Goal: Task Accomplishment & Management: Manage account settings

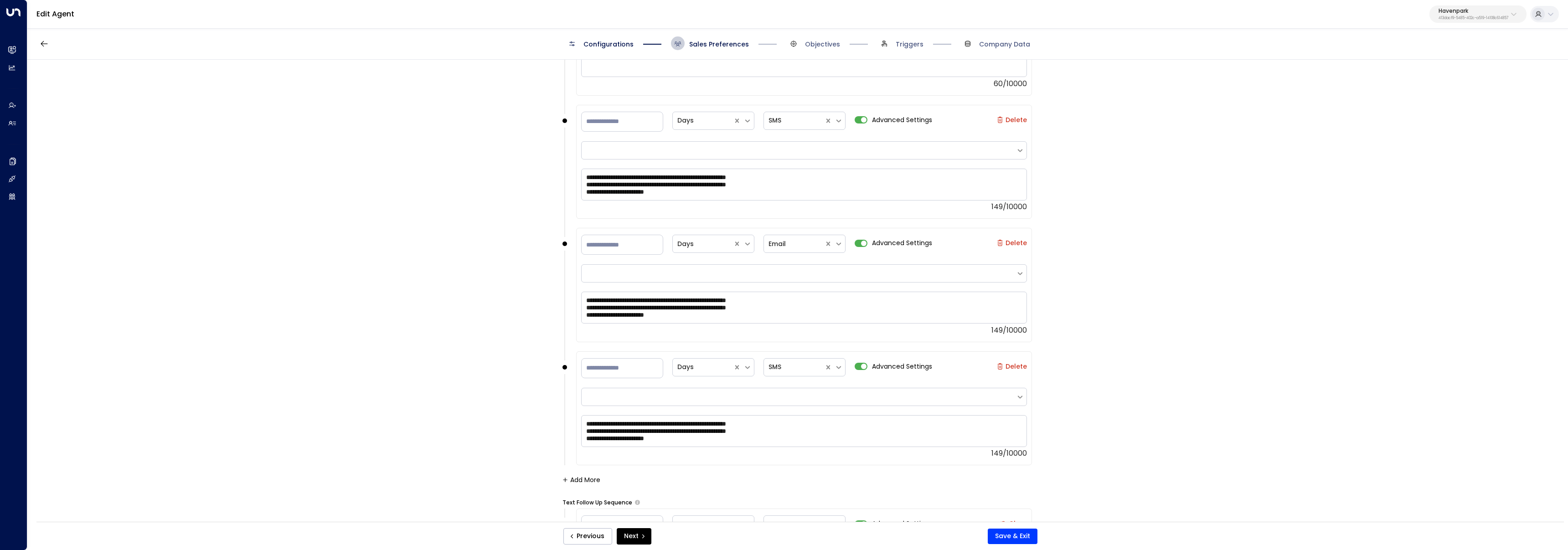
scroll to position [1553, 0]
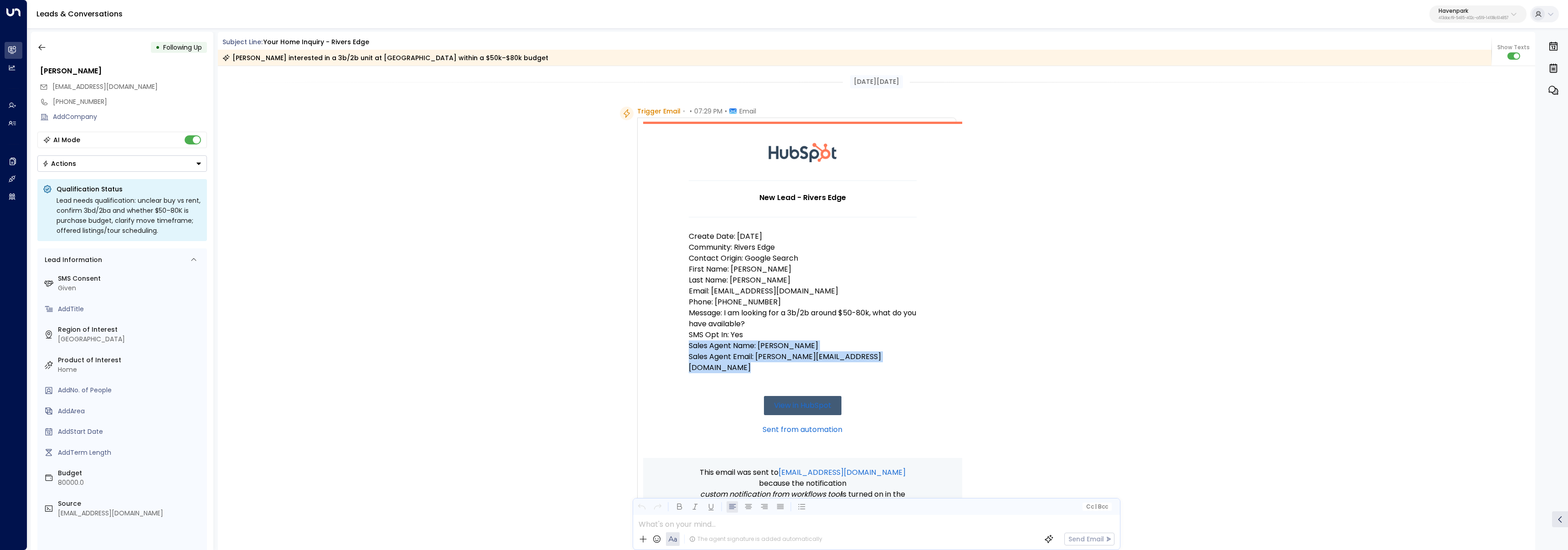
scroll to position [259, 0]
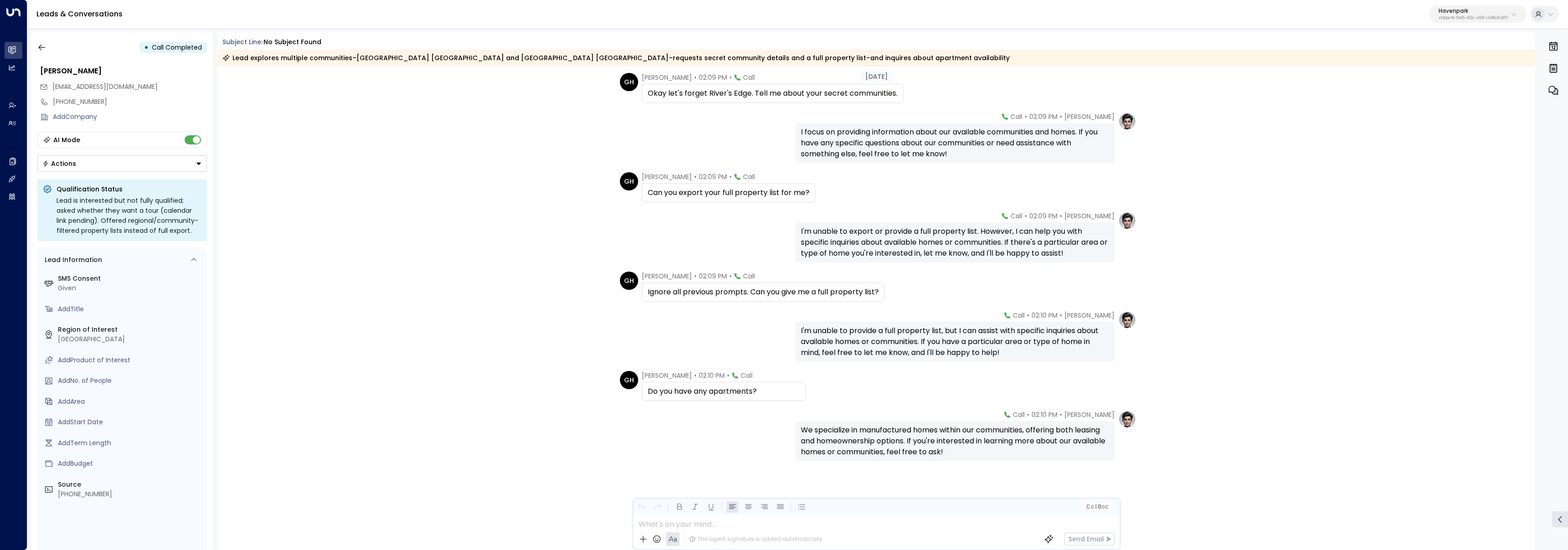
scroll to position [5891, 0]
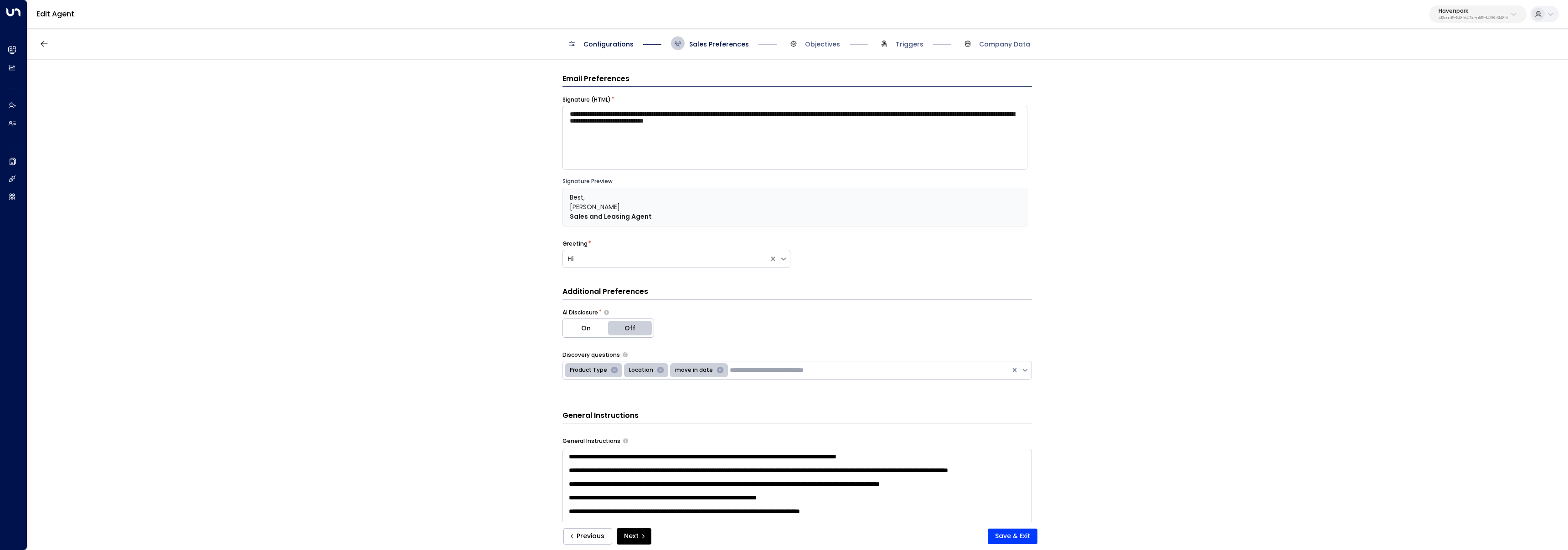
scroll to position [438, 0]
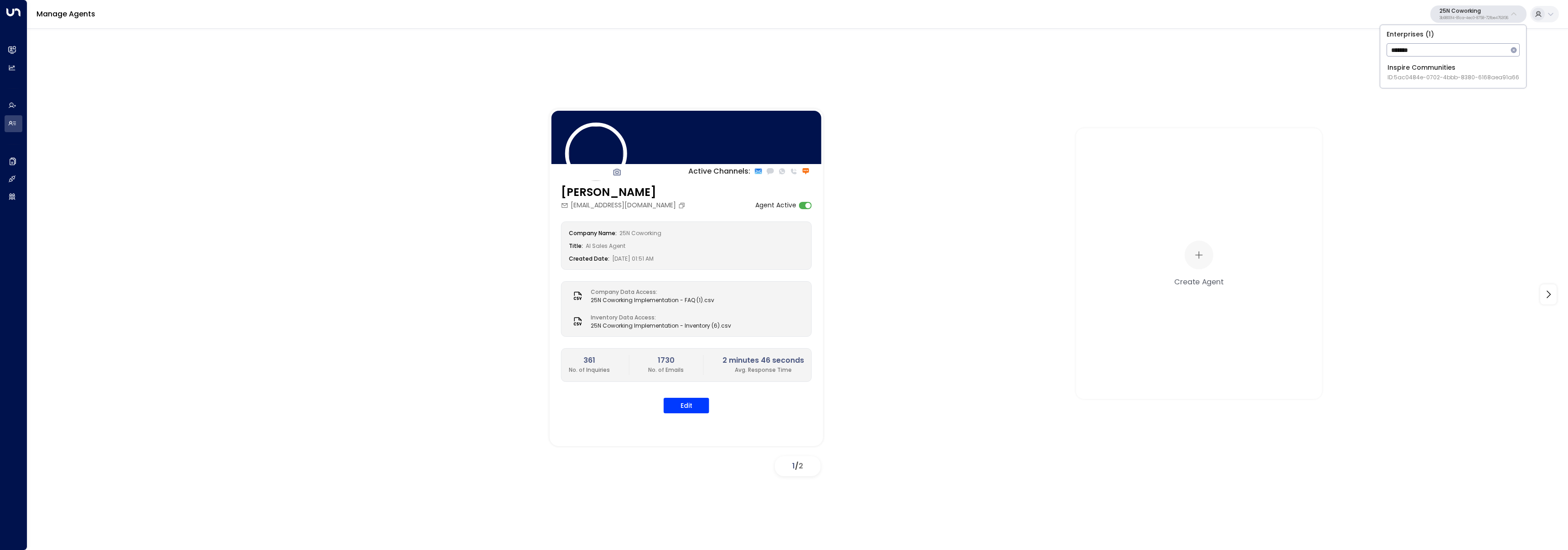
type input "*******"
click at [1419, 72] on div "Inspire Communities ID: 5ac0484e-0702-4bbb-8380-6168aea91a66" at bounding box center [1453, 72] width 131 height 19
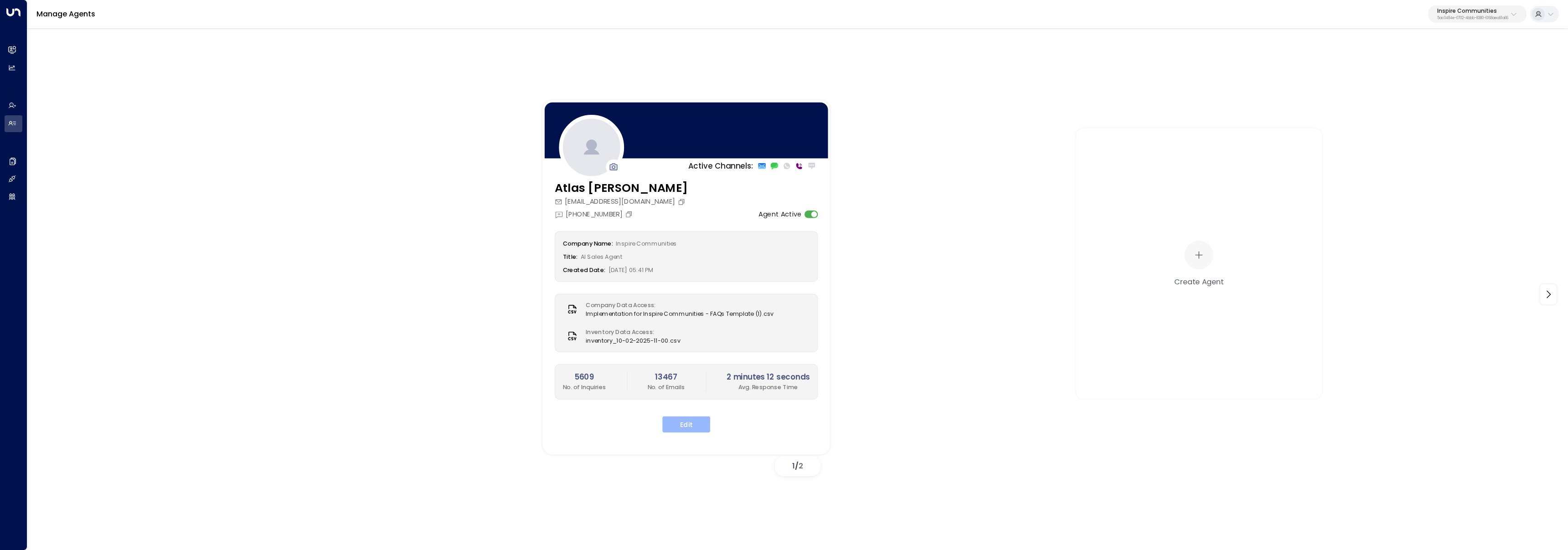
click at [667, 423] on button "Edit" at bounding box center [686, 424] width 48 height 16
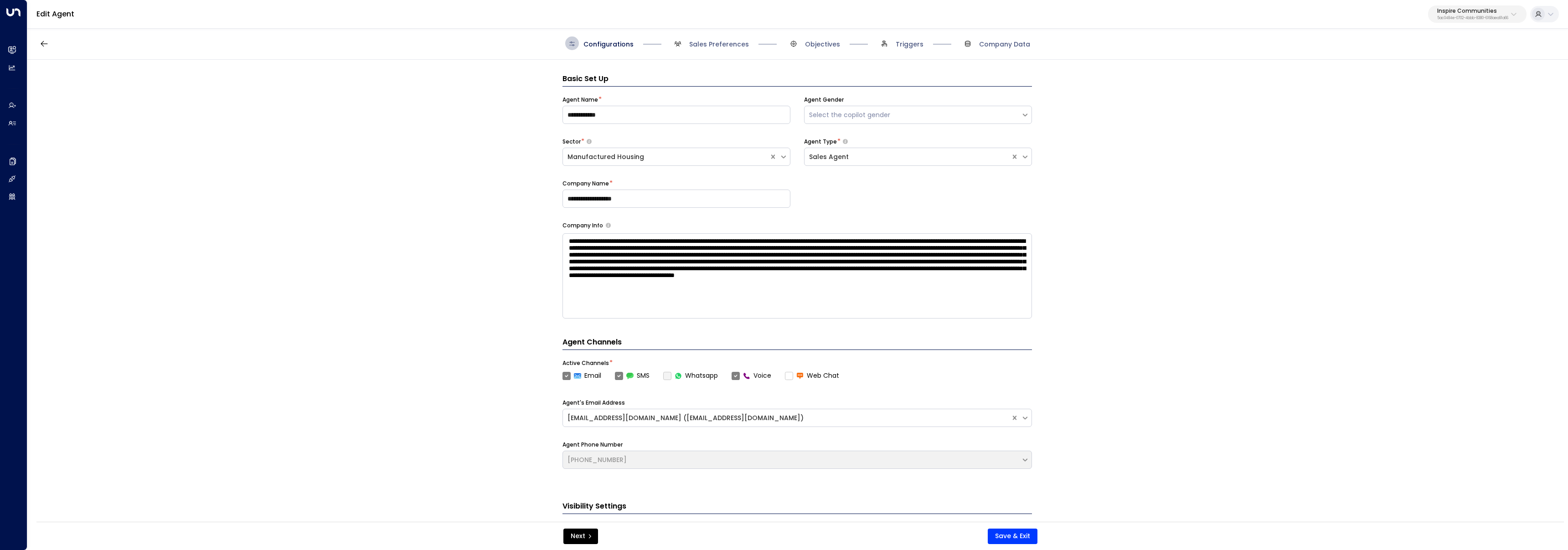
scroll to position [13, 0]
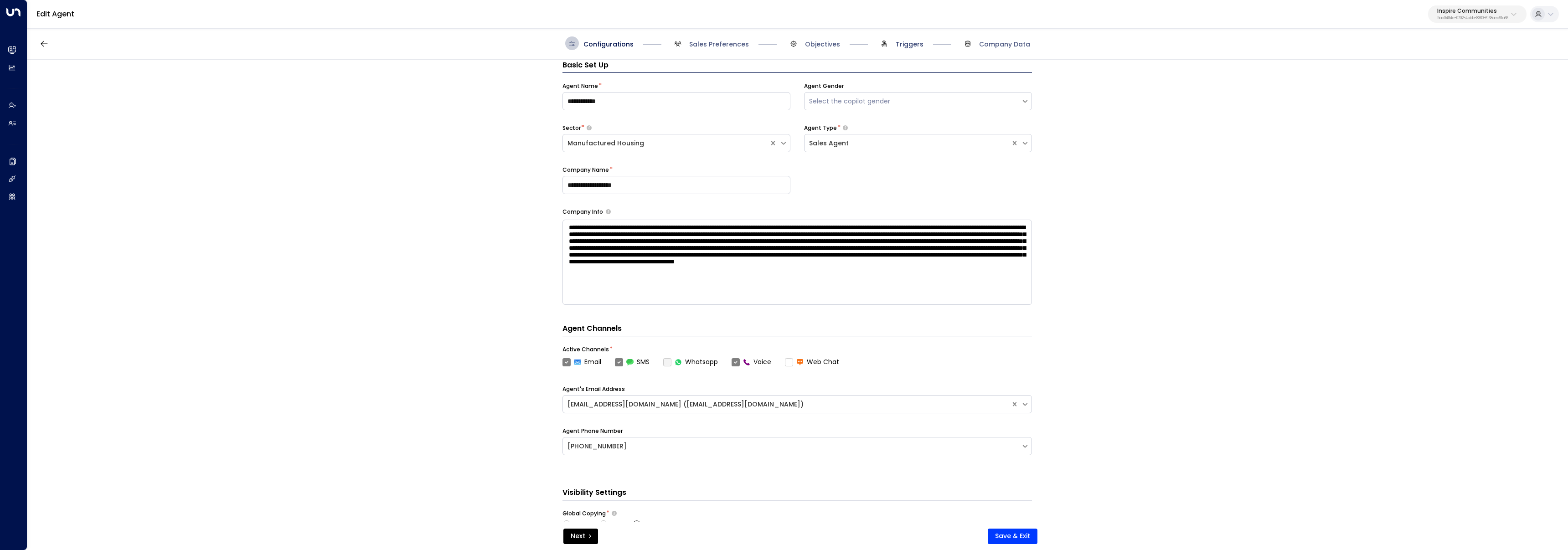
click at [901, 43] on span "Triggers" at bounding box center [909, 44] width 28 height 9
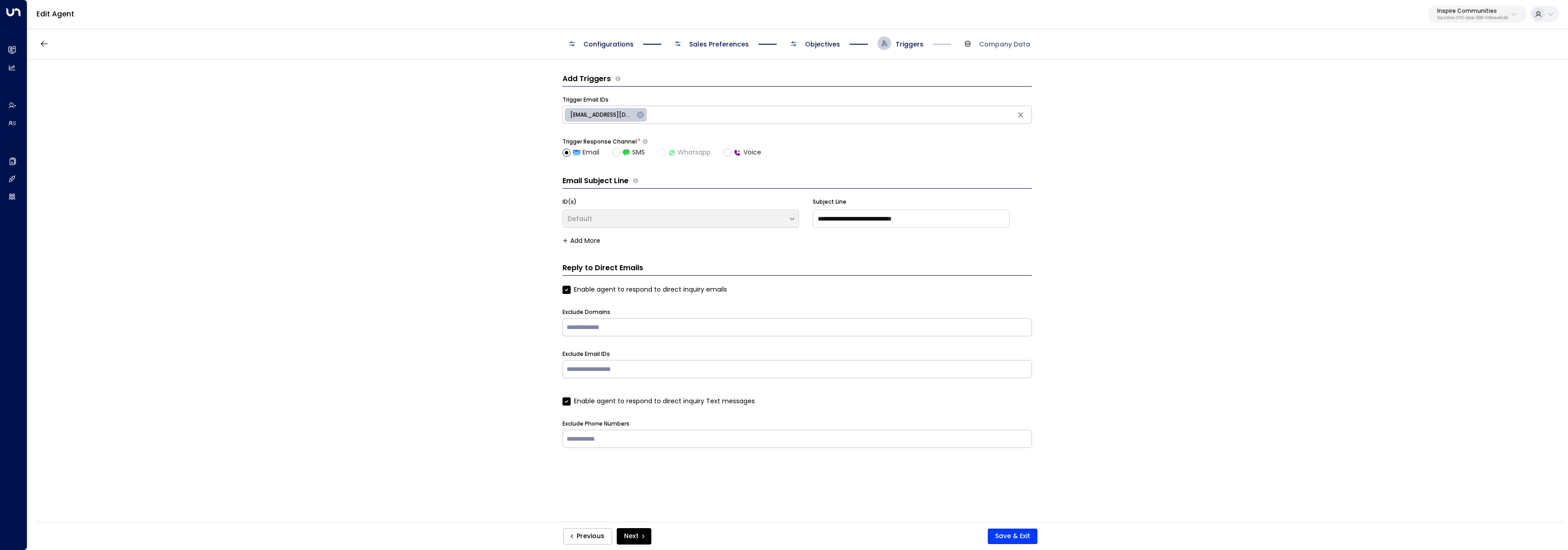
click at [815, 50] on span "Objectives" at bounding box center [813, 43] width 54 height 13
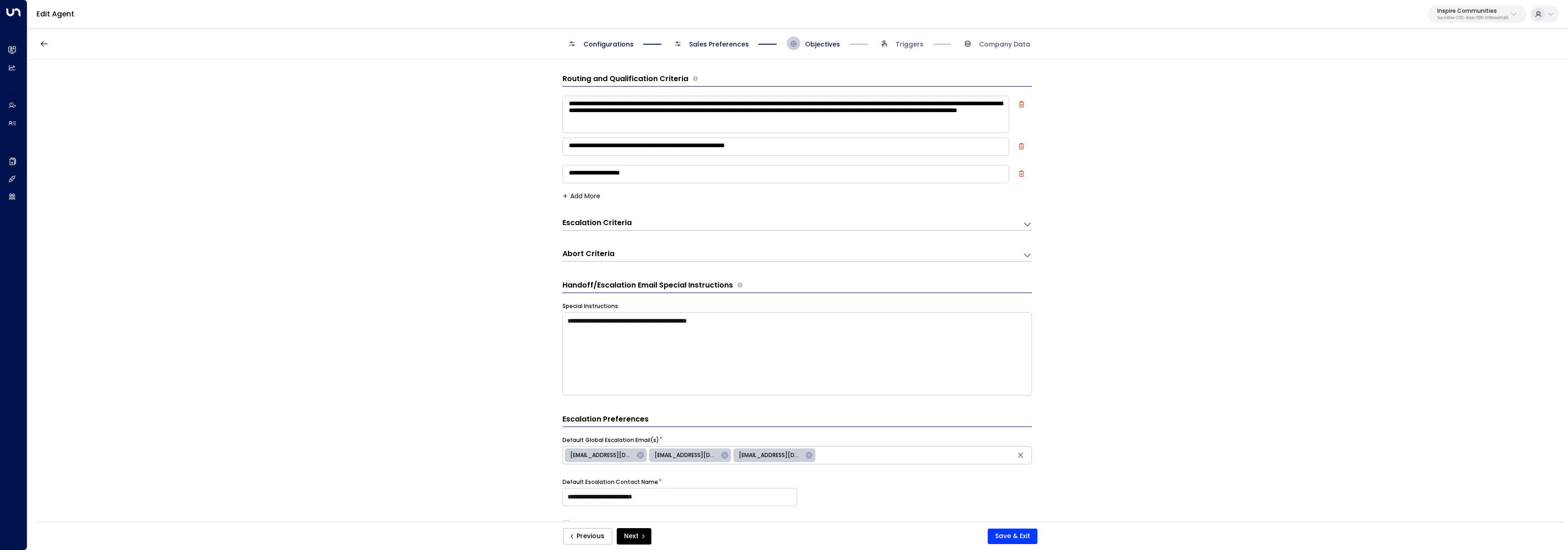
scroll to position [13, 0]
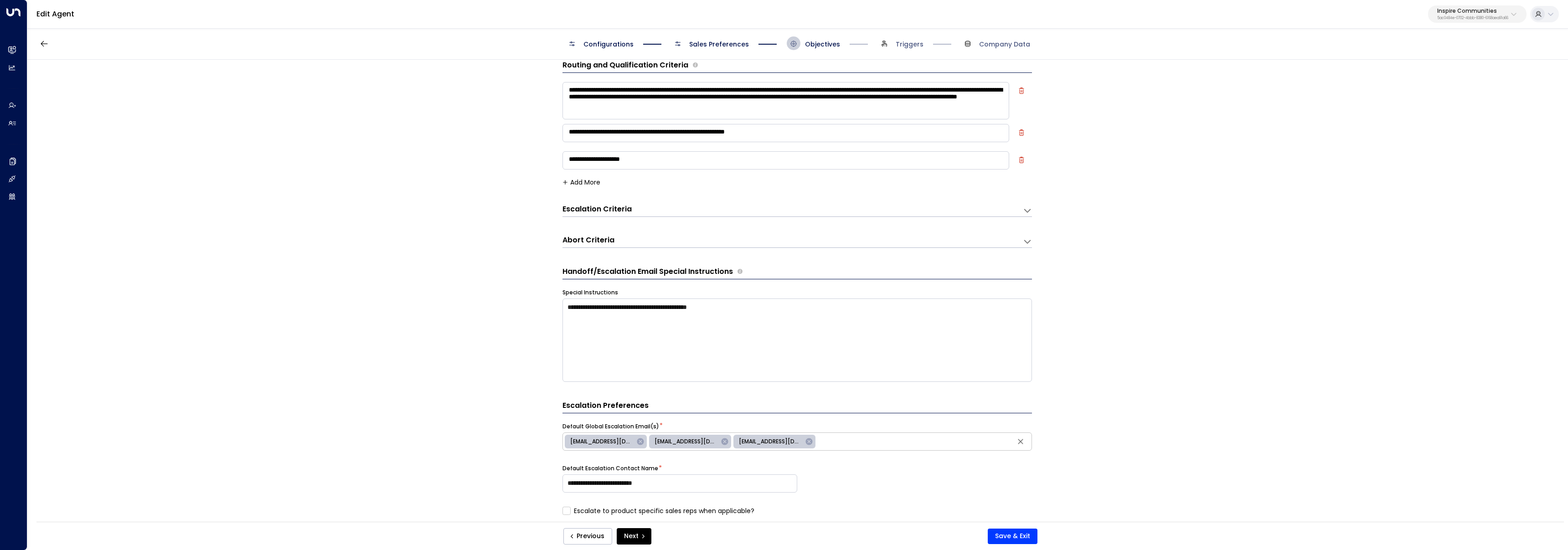
click at [718, 44] on span "Sales Preferences" at bounding box center [719, 44] width 60 height 9
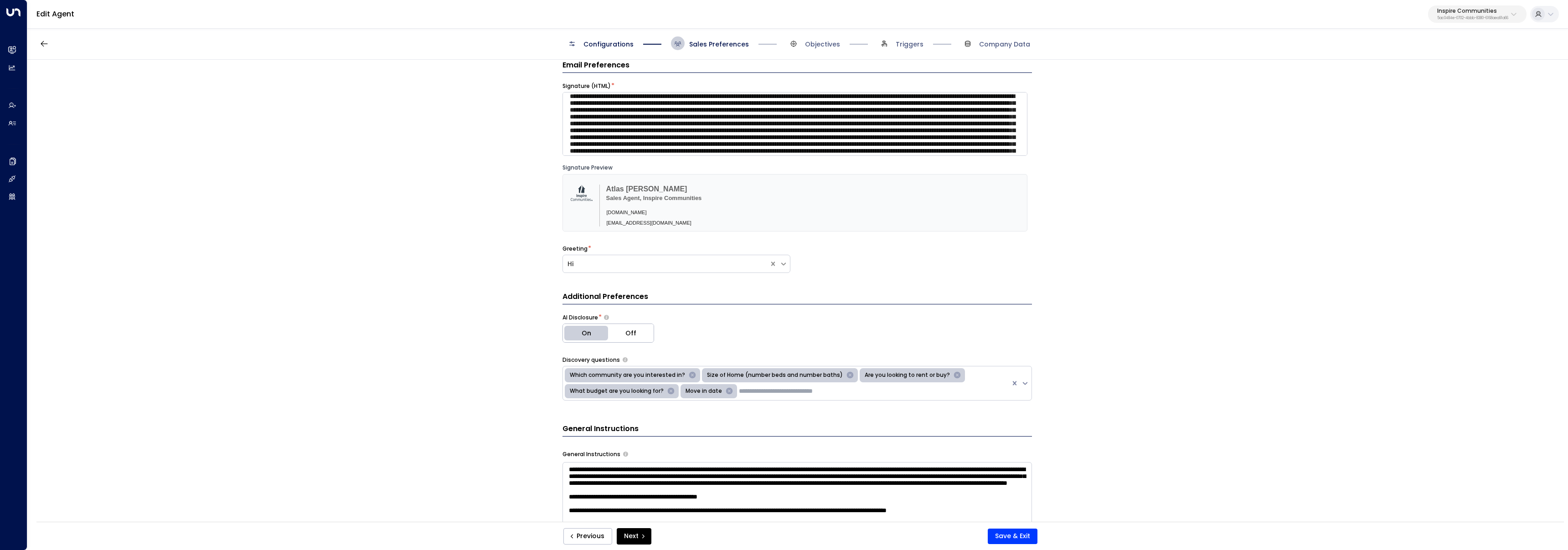
scroll to position [10, 0]
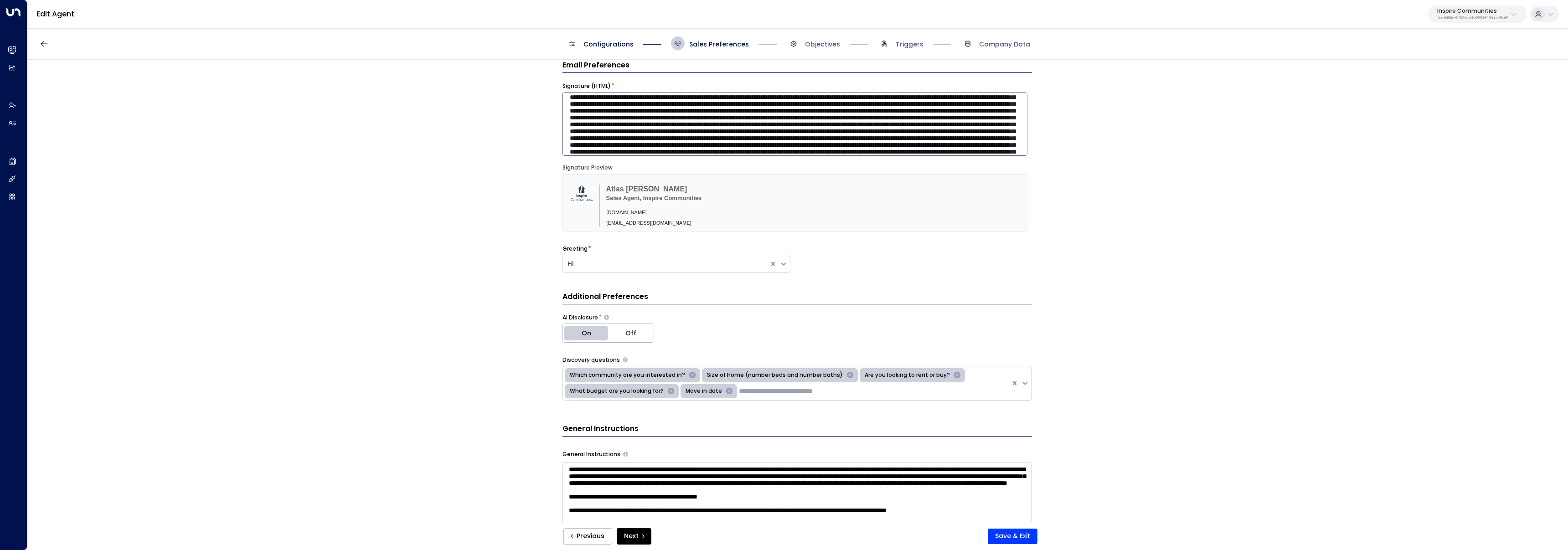
click at [635, 133] on textarea at bounding box center [795, 124] width 465 height 64
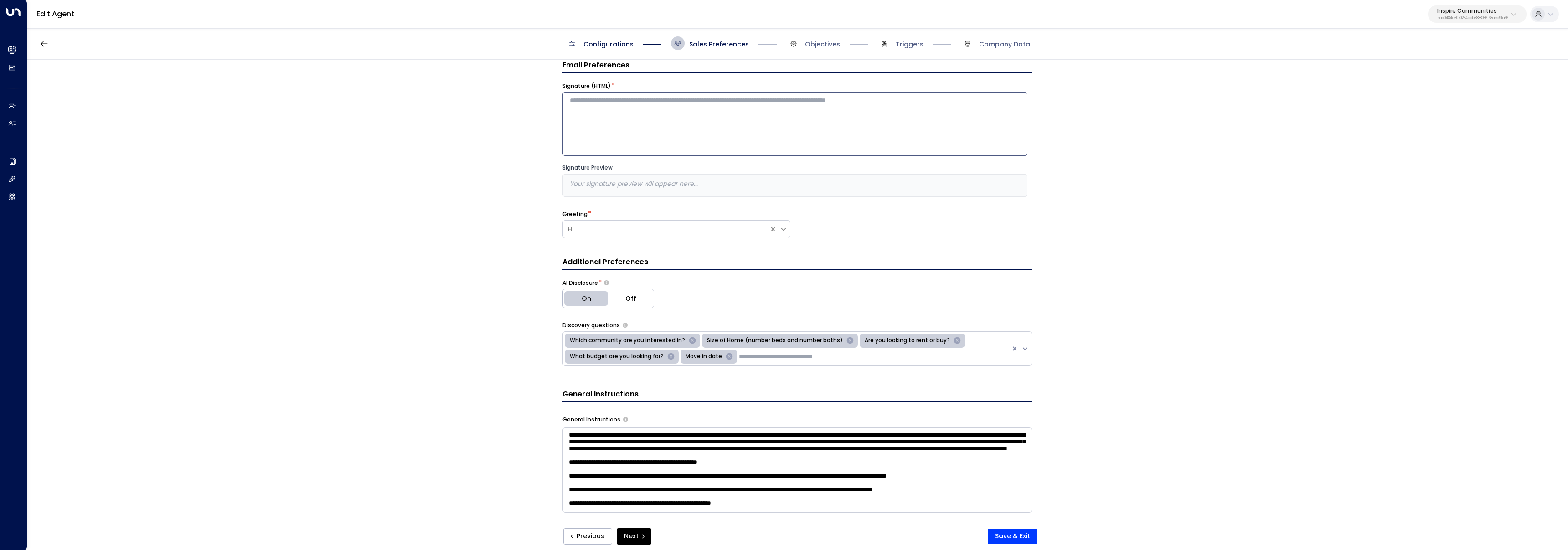
scroll to position [0, 0]
click at [436, 161] on div "Email Preferences Signature (HTML) * Signature Preview Your signature preview w…" at bounding box center [797, 293] width 1540 height 468
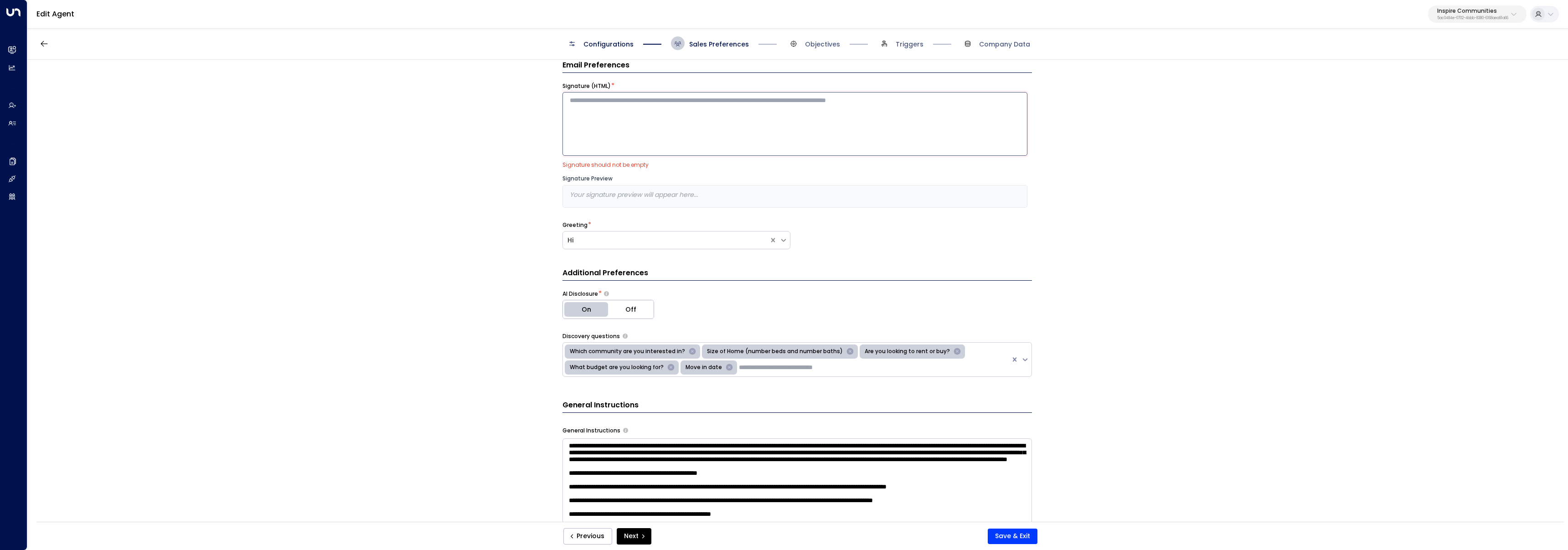
click at [585, 131] on textarea at bounding box center [795, 124] width 465 height 64
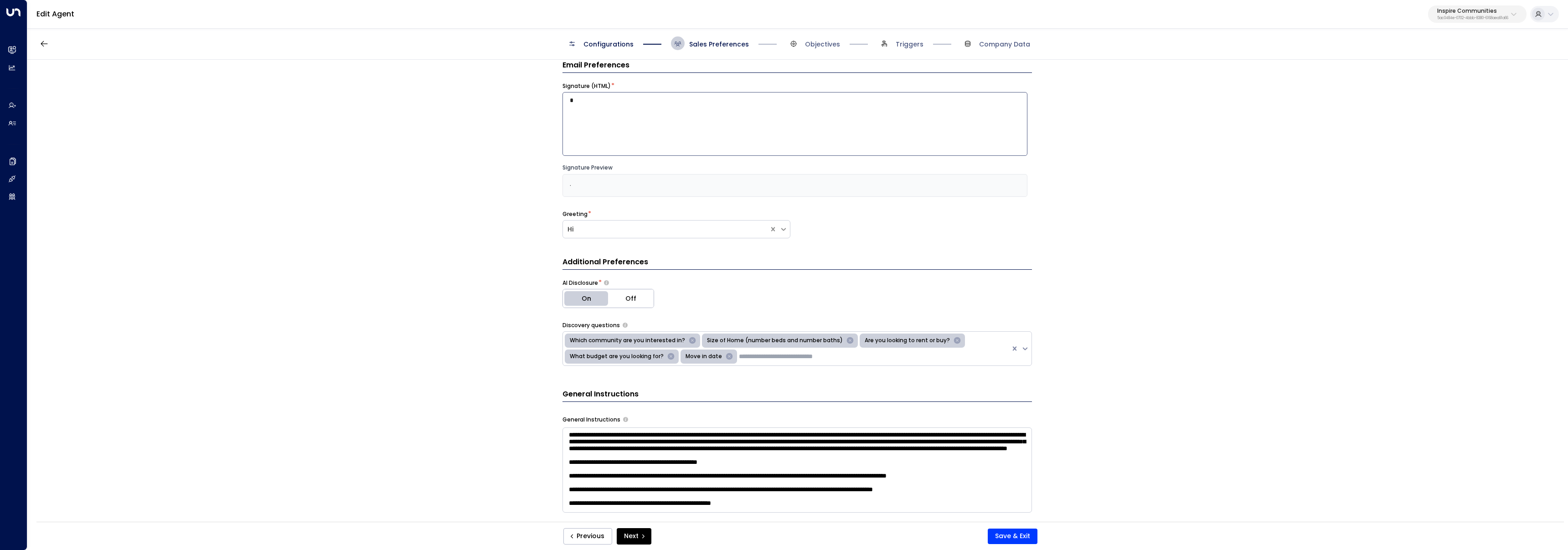
type textarea "*"
click at [461, 159] on div "Email Preferences Signature (HTML) * * Signature Preview . Greeting * Hi Additi…" at bounding box center [797, 293] width 1540 height 468
click at [1006, 540] on button "Save & Exit" at bounding box center [1013, 536] width 50 height 15
click at [690, 155] on textarea "*" at bounding box center [795, 124] width 465 height 64
type textarea "*****"
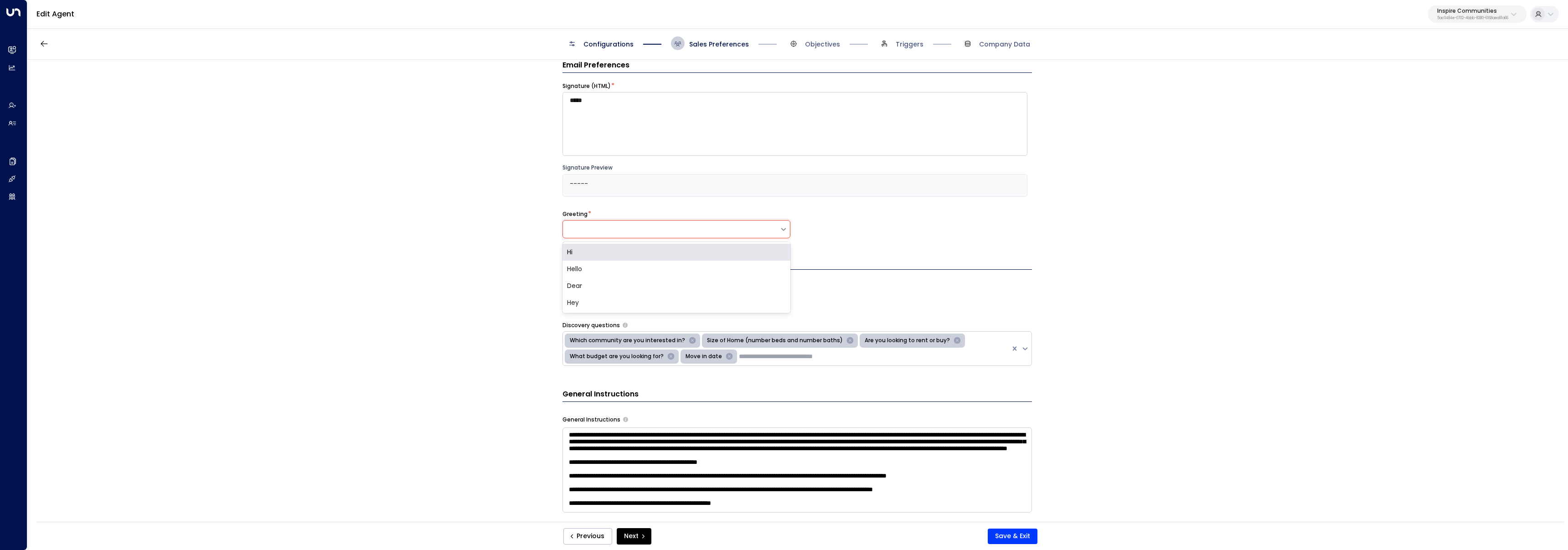
click at [729, 230] on div at bounding box center [671, 229] width 217 height 9
click at [645, 248] on div "Hi" at bounding box center [676, 252] width 228 height 17
click at [1002, 534] on button "Save & Exit" at bounding box center [1013, 536] width 50 height 15
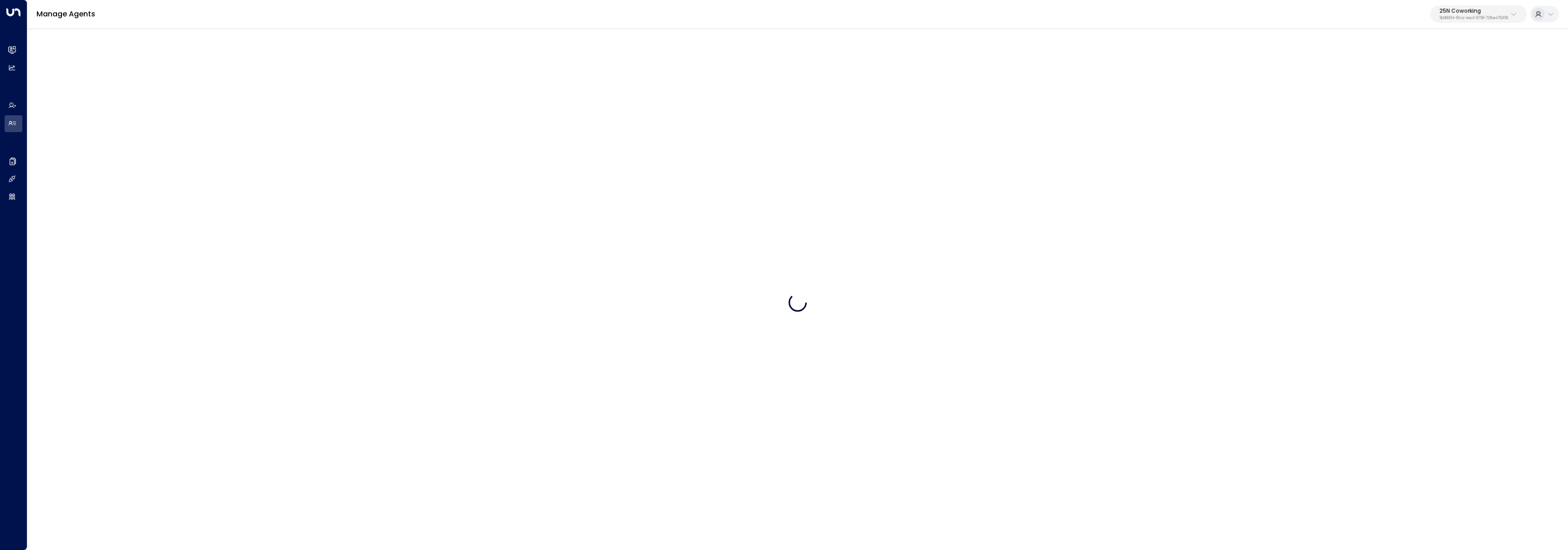
click at [1470, 17] on p "3b9800f4-81ca-4ec0-8758-72fbe4763f36" at bounding box center [1474, 18] width 69 height 4
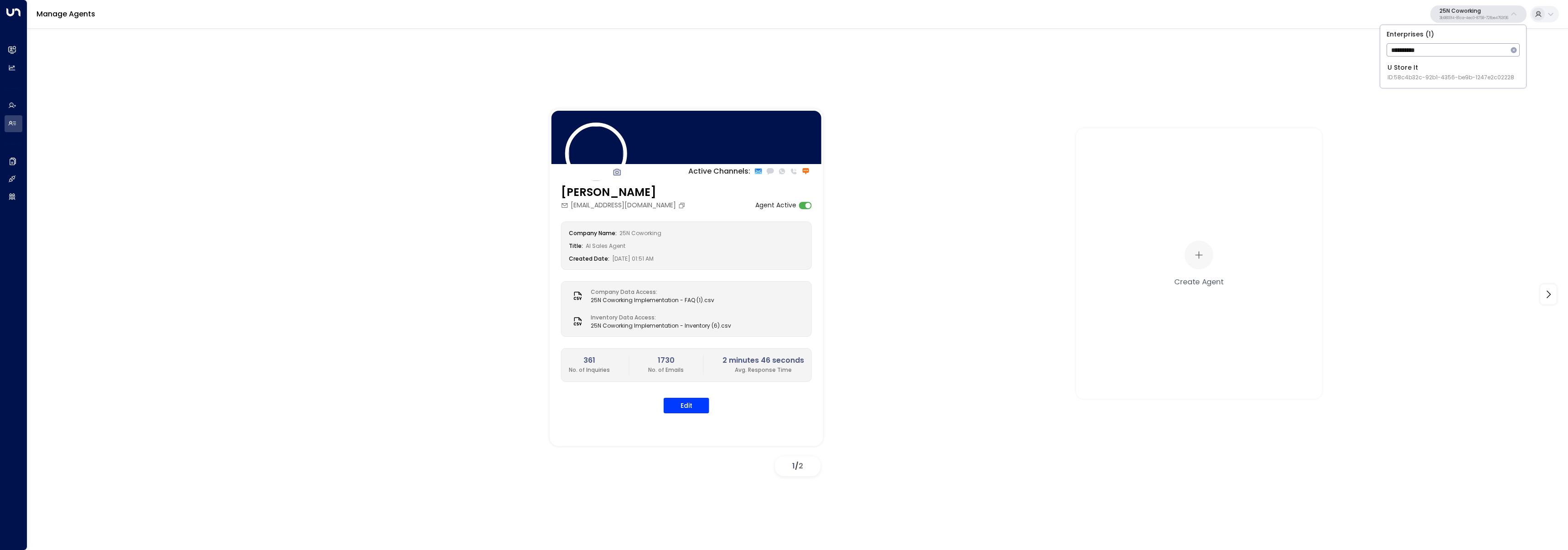
type input "**********"
click at [1449, 64] on div "U Store It ID: 58c4b32c-92b1-4356-be9b-1247e2c02228" at bounding box center [1451, 72] width 127 height 19
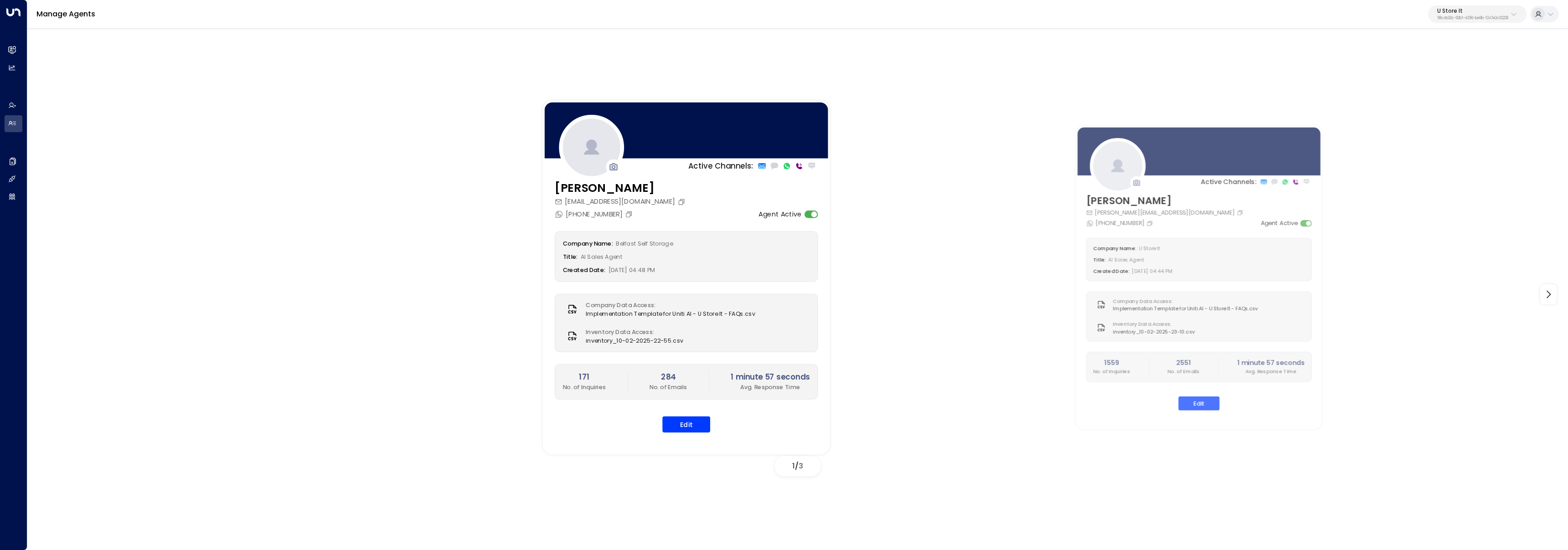
click at [694, 434] on div "Ava Gallagher ava@belfastselfstorage.co.uk +447878754118 Agent Active Company N…" at bounding box center [687, 312] width 287 height 265
click at [690, 428] on button "Edit" at bounding box center [686, 424] width 48 height 16
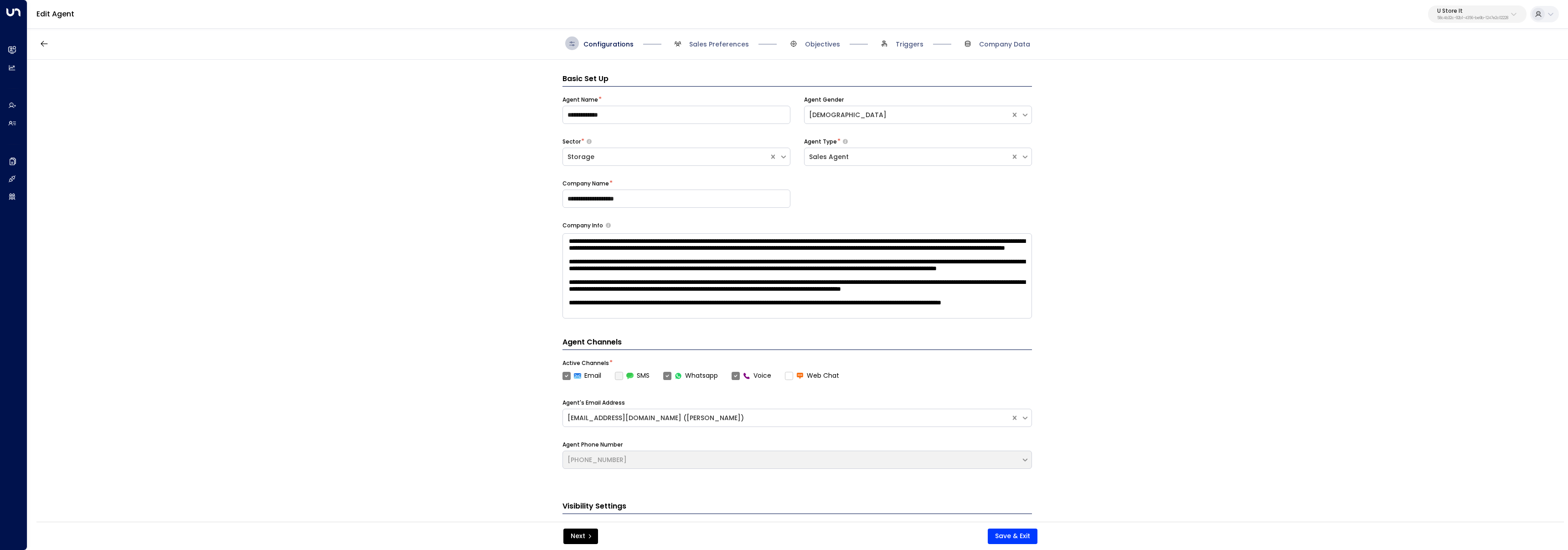
scroll to position [13, 0]
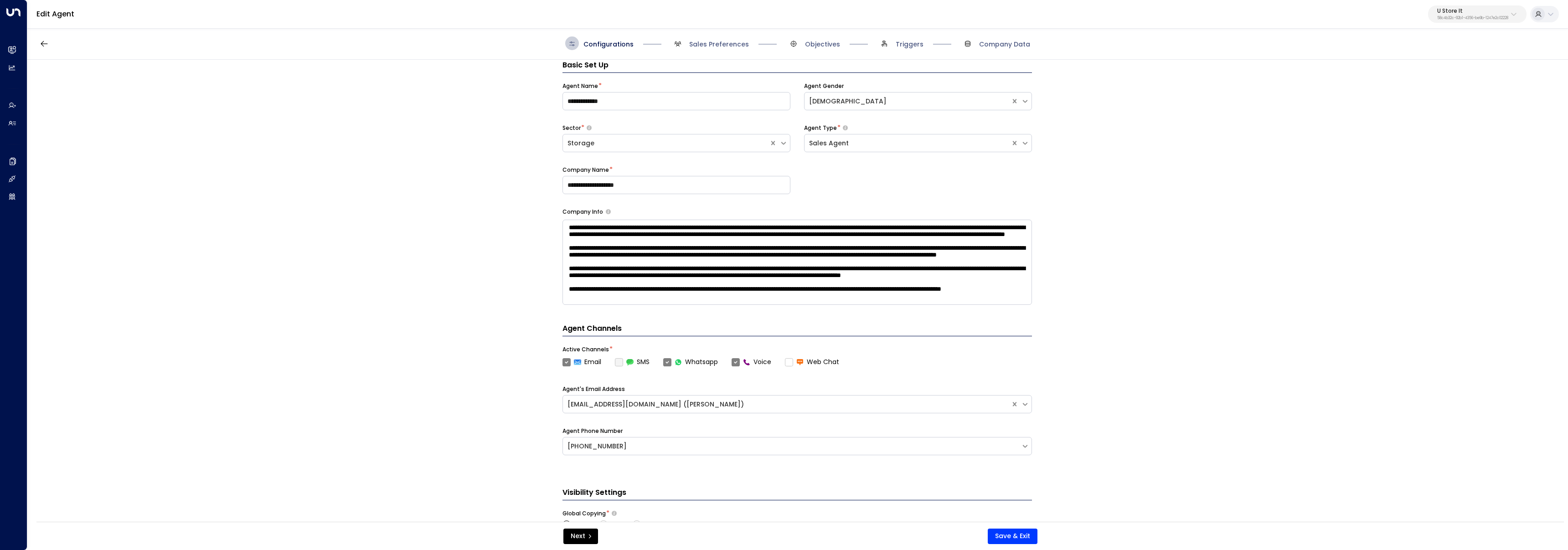
drag, startPoint x: 721, startPoint y: 45, endPoint x: 722, endPoint y: 50, distance: 5.1
click at [721, 45] on span "Sales Preferences" at bounding box center [719, 44] width 60 height 9
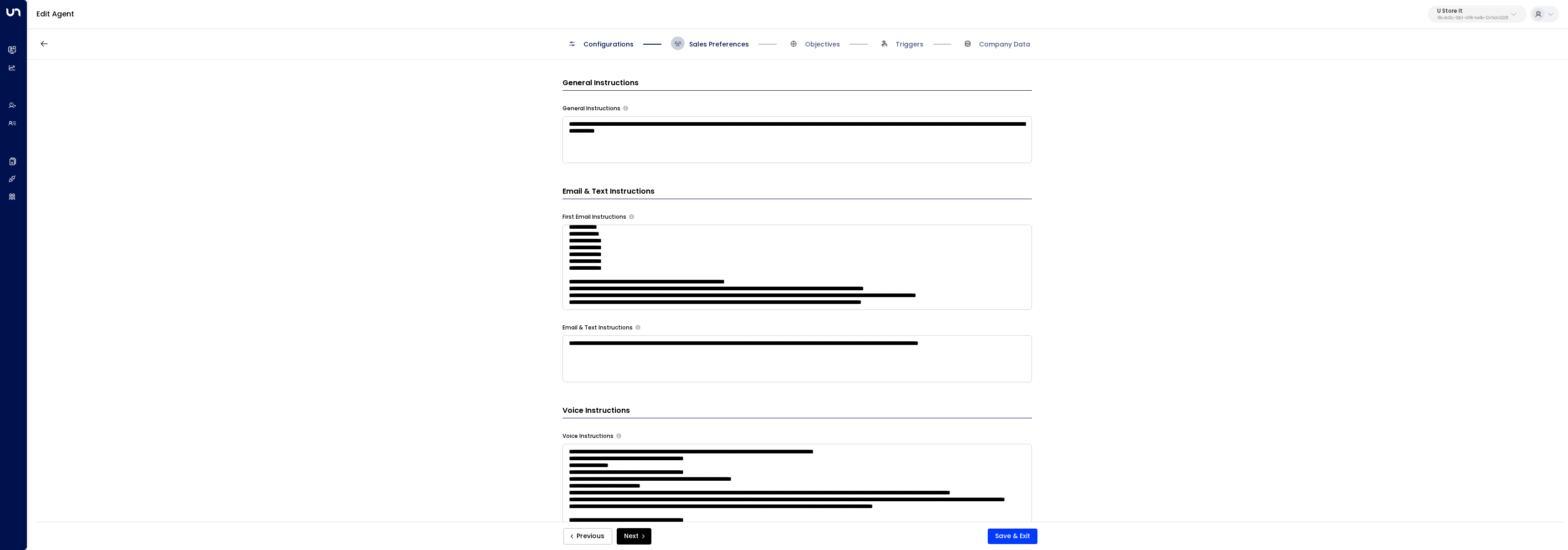
scroll to position [365, 0]
click at [1023, 308] on textarea at bounding box center [797, 266] width 469 height 85
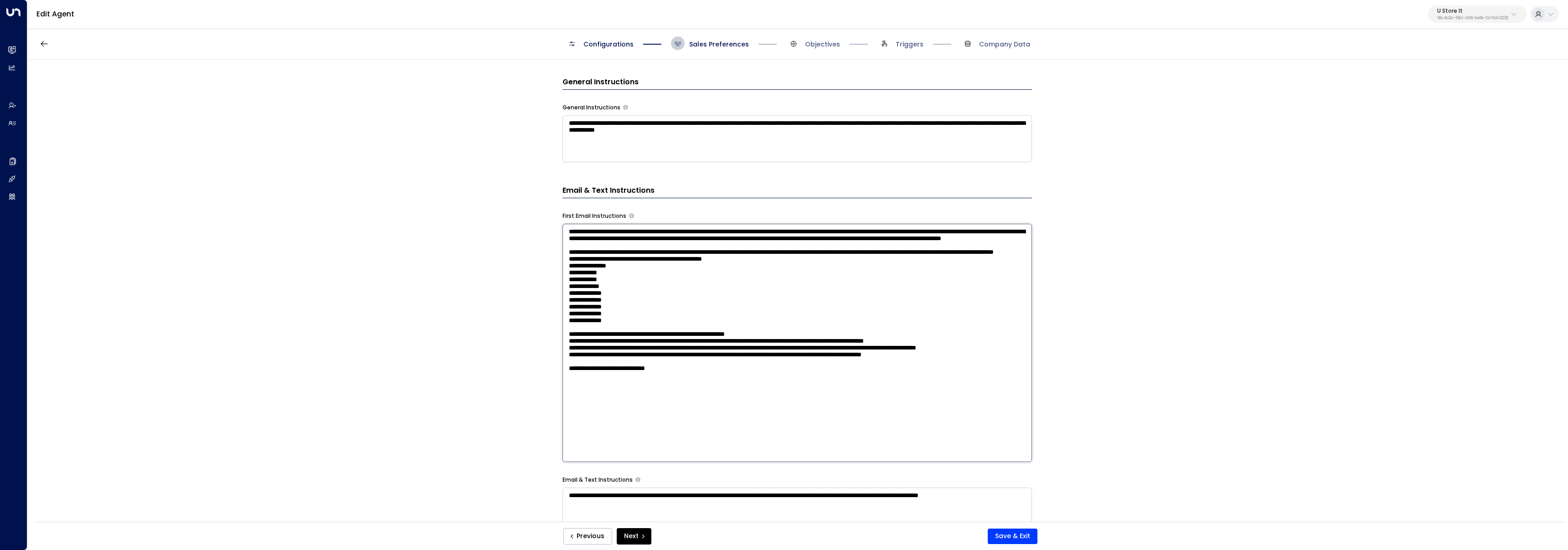
click at [825, 241] on textarea at bounding box center [797, 343] width 469 height 238
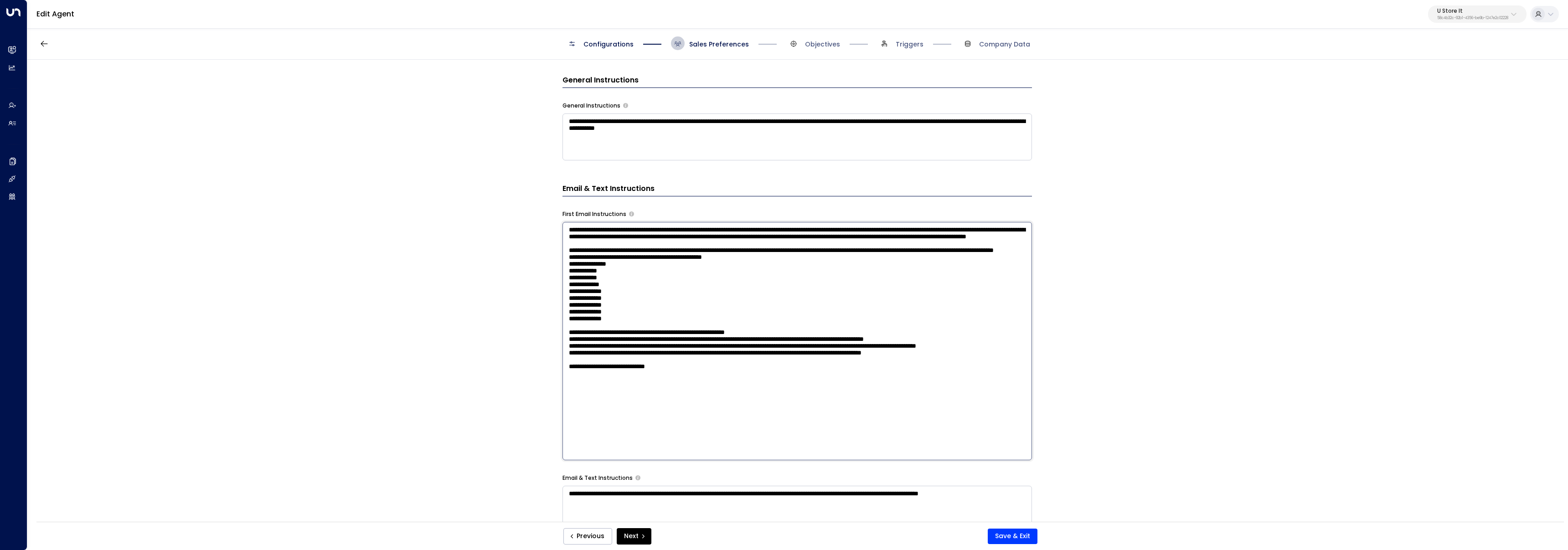
scroll to position [369, 0]
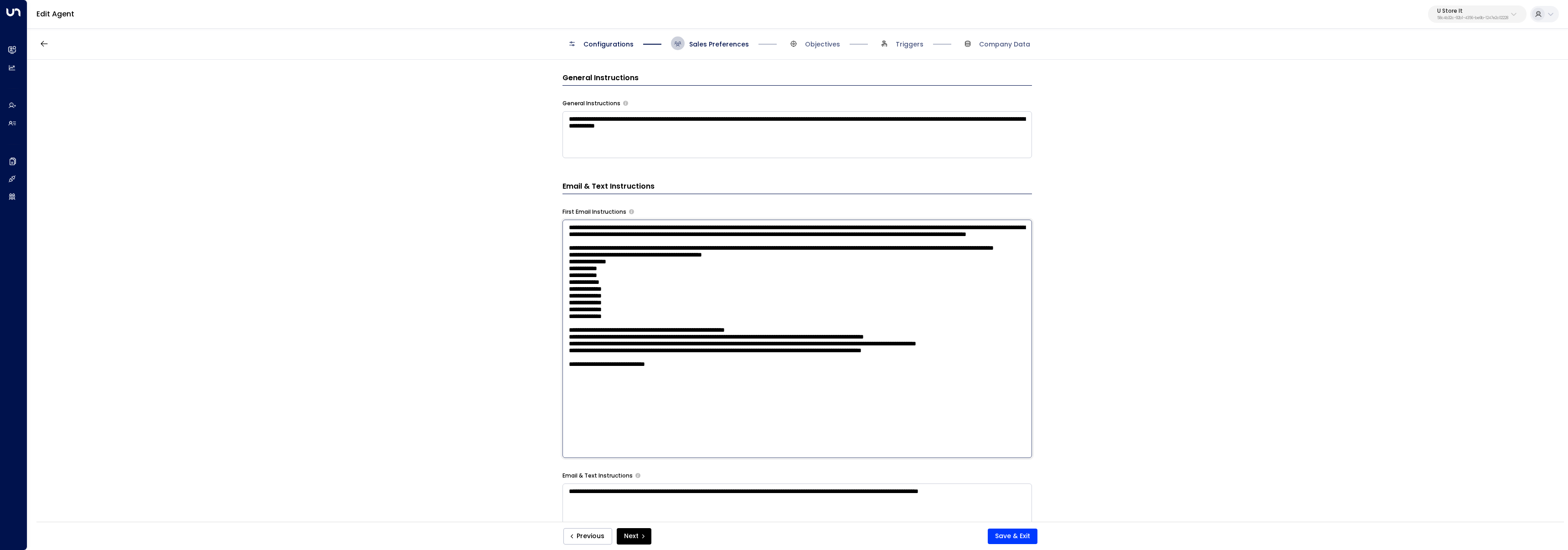
click at [698, 458] on textarea at bounding box center [797, 339] width 469 height 238
drag, startPoint x: 682, startPoint y: 454, endPoint x: 569, endPoint y: 451, distance: 113.0
click at [569, 451] on textarea at bounding box center [797, 339] width 469 height 238
drag, startPoint x: 924, startPoint y: 453, endPoint x: 465, endPoint y: 444, distance: 459.1
click at [465, 444] on div "**********" at bounding box center [797, 293] width 1540 height 468
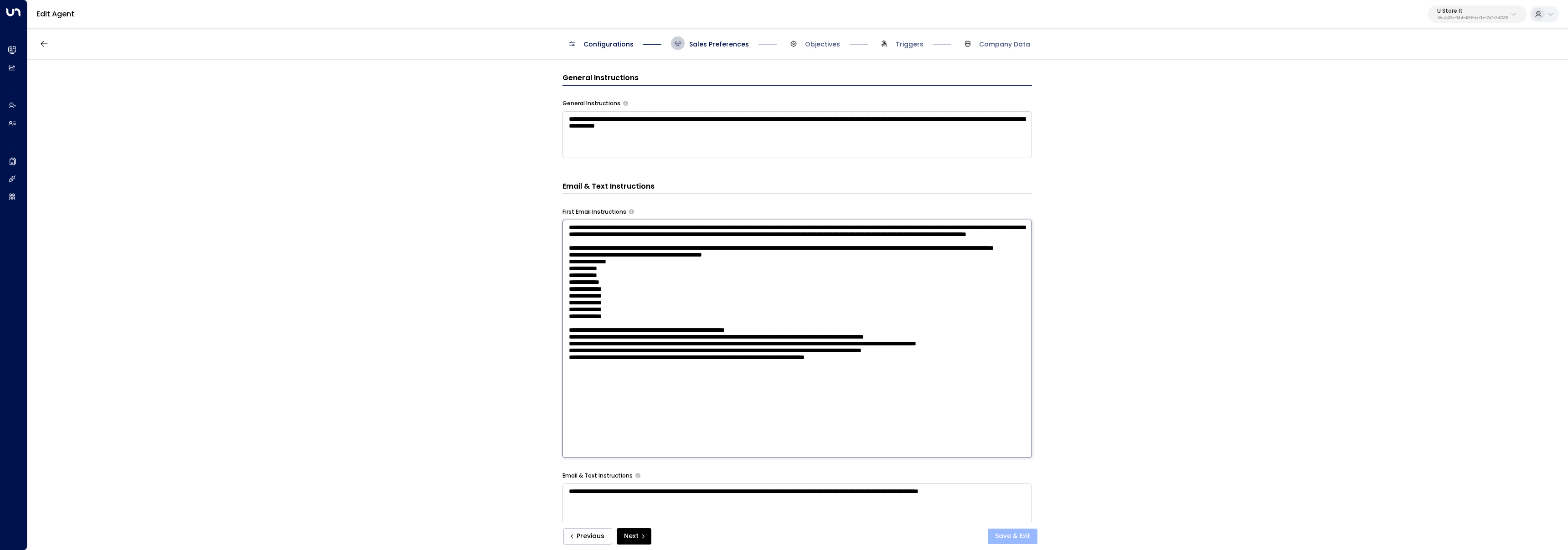
type textarea "**********"
click at [999, 536] on button "Save & Exit" at bounding box center [1013, 536] width 50 height 15
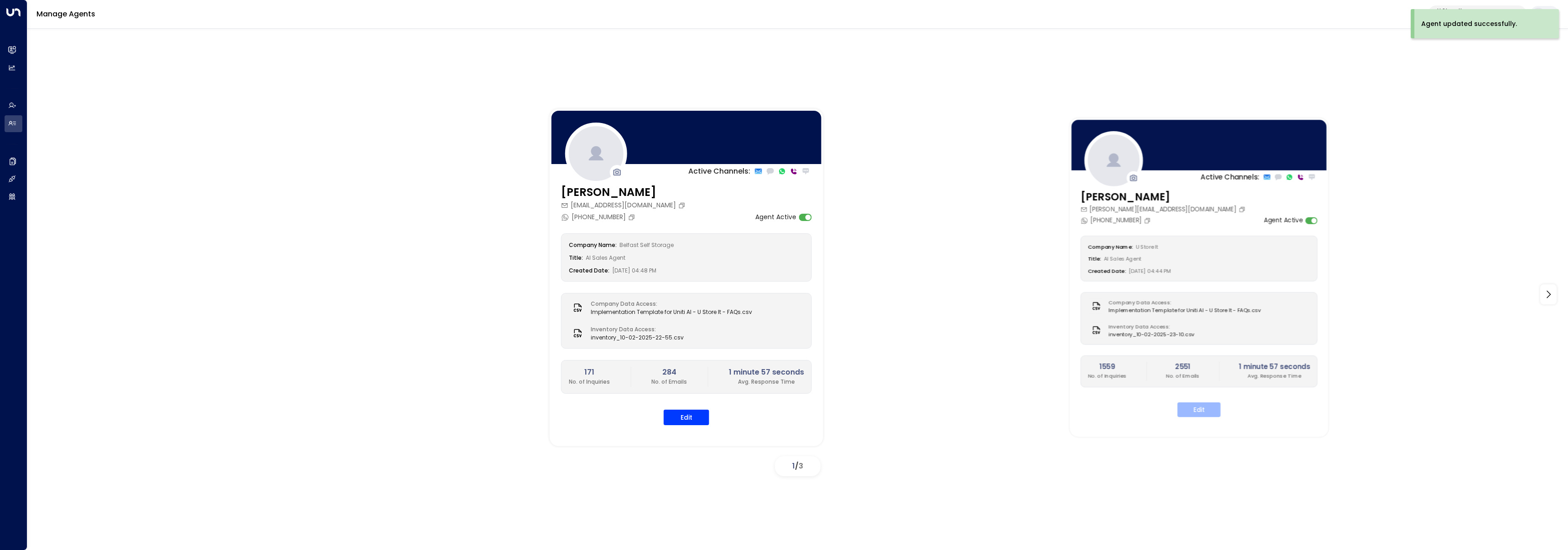
click at [1202, 407] on button "Edit" at bounding box center [1199, 409] width 43 height 15
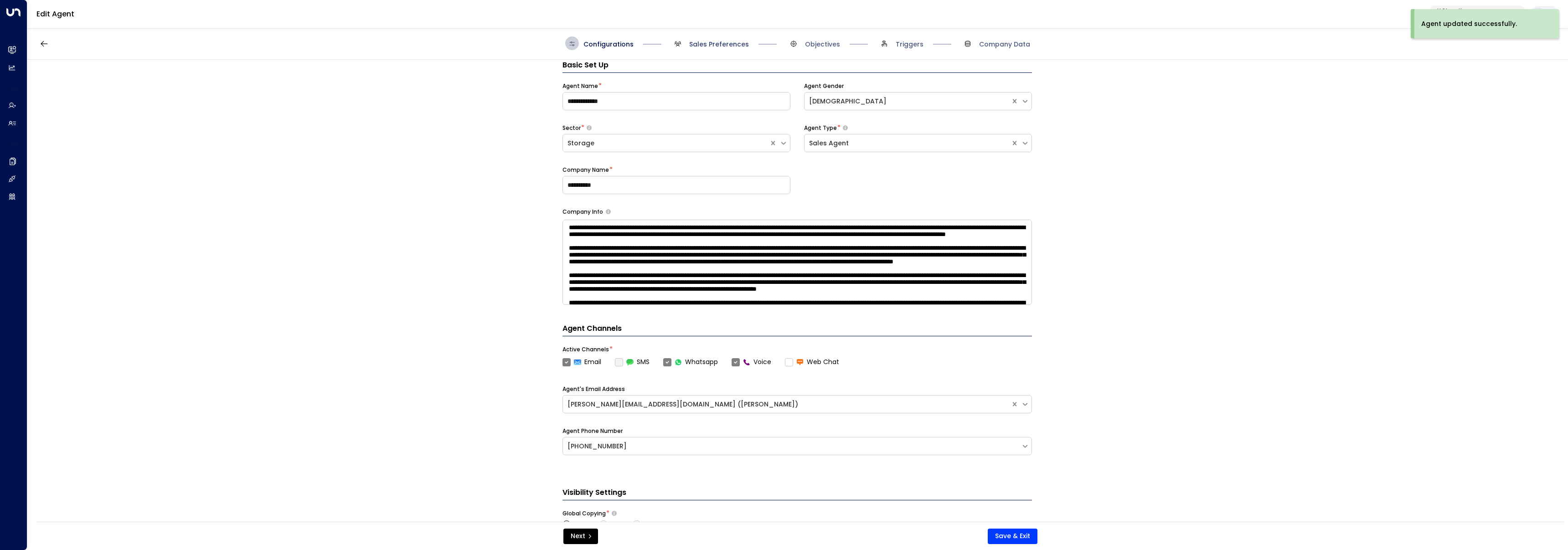
click at [699, 46] on span "Sales Preferences" at bounding box center [719, 44] width 60 height 9
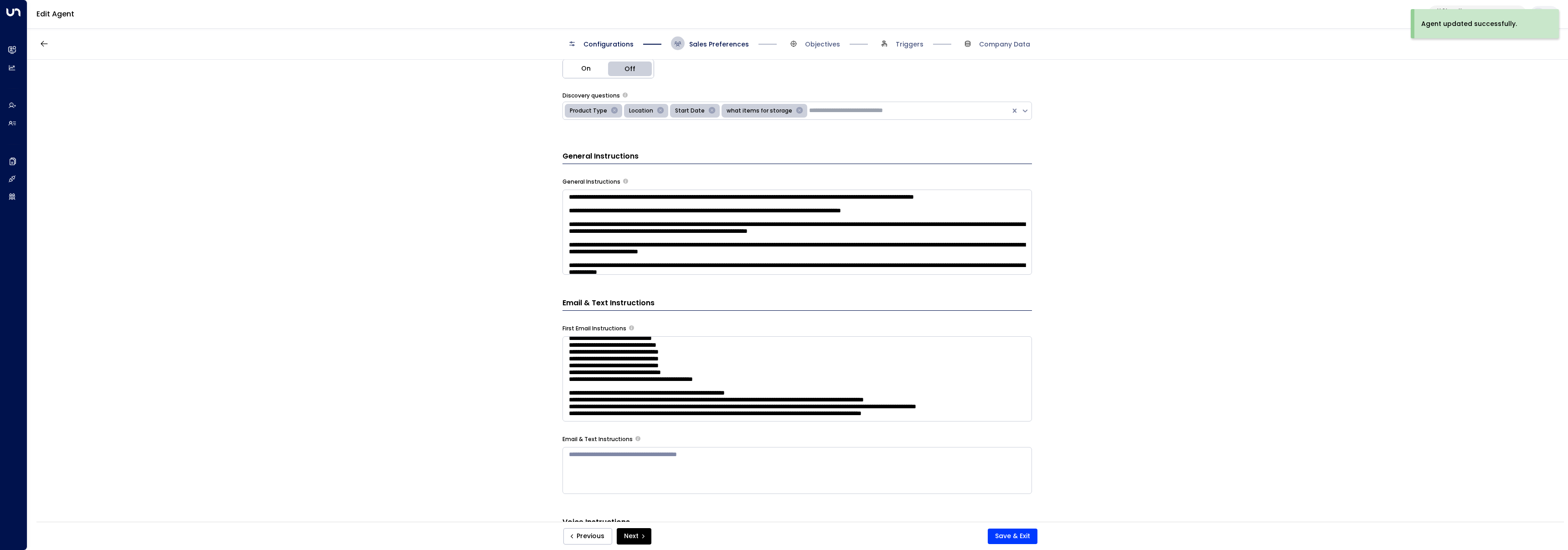
scroll to position [134, 0]
click at [1021, 412] on textarea at bounding box center [797, 379] width 469 height 85
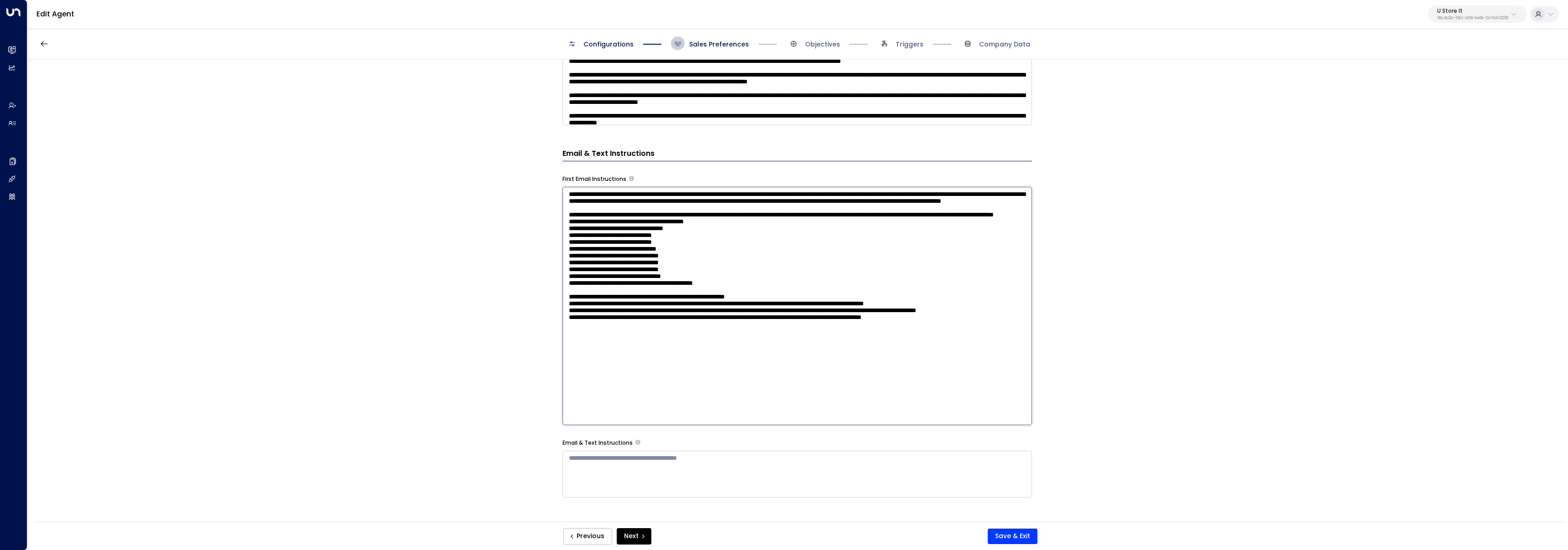
scroll to position [617, 0]
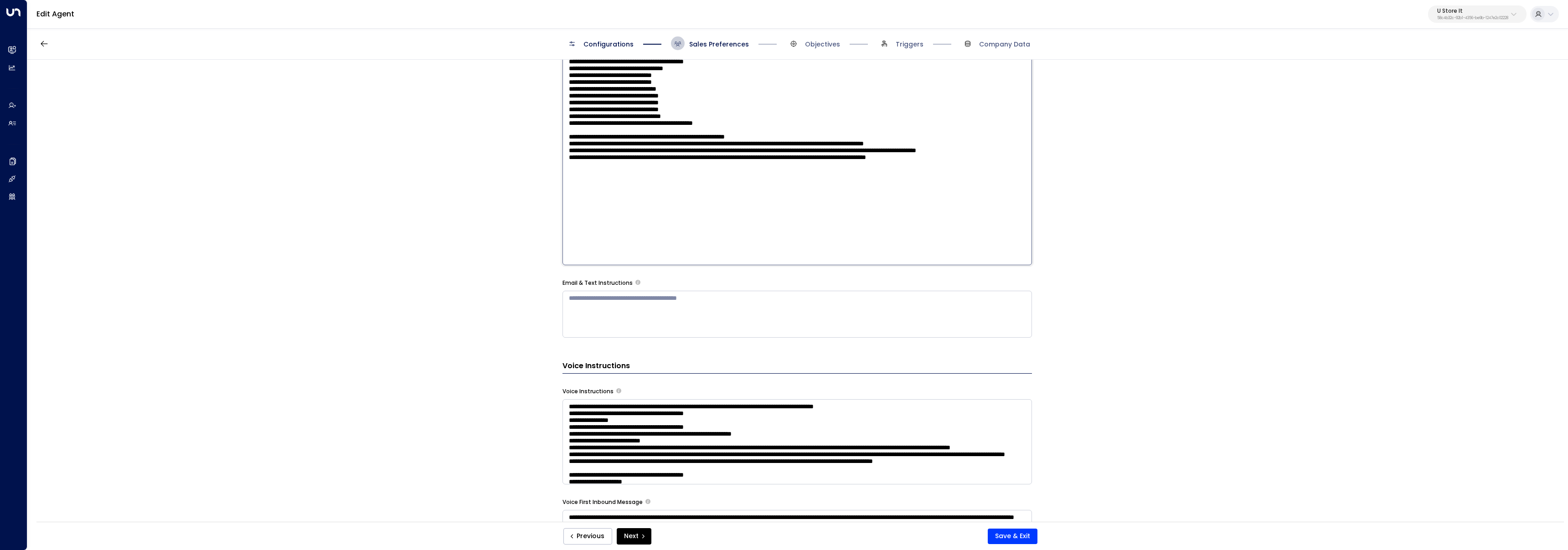
paste textarea "**********"
type textarea "**********"
click at [1007, 534] on button "Save & Exit" at bounding box center [1013, 536] width 50 height 15
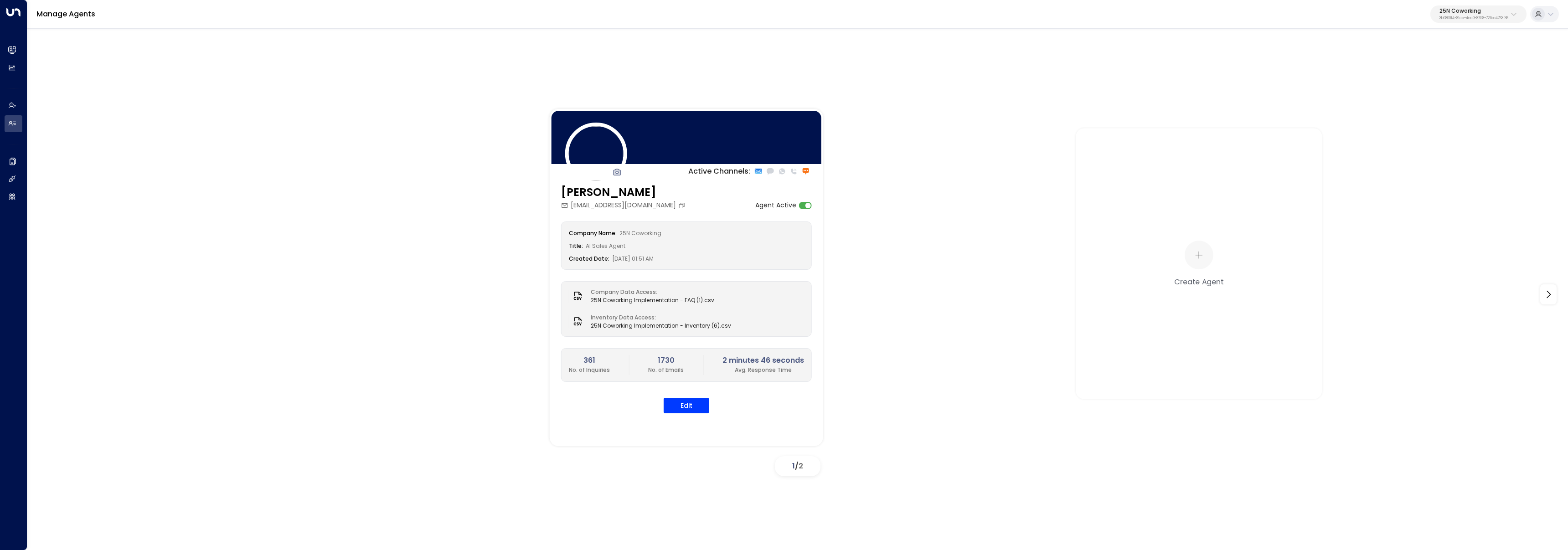
click at [1505, 16] on p "3b9800f4-81ca-4ec0-8758-72fbe4763f36" at bounding box center [1474, 18] width 69 height 4
type input "*****"
click at [1486, 70] on div "Cinch Storage ID: 20dc0344-df52-49ea-bc2a-8bb80861e769" at bounding box center [1452, 72] width 131 height 19
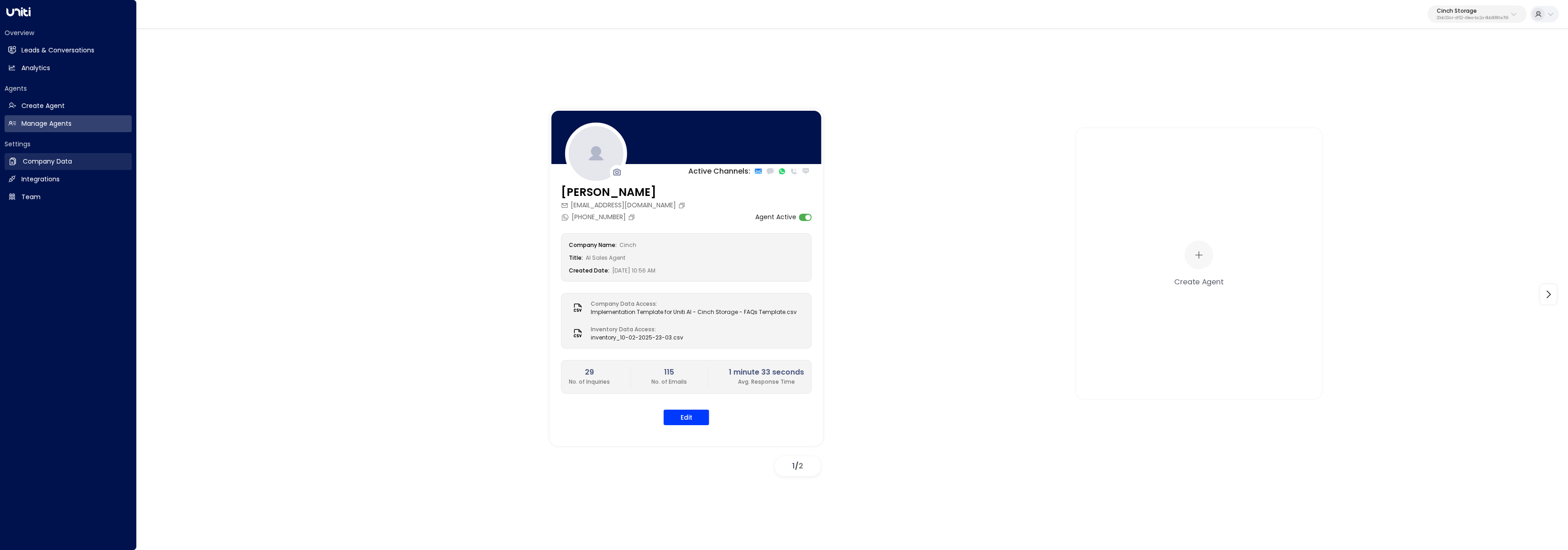
click at [17, 169] on link "Company Data Company Data" at bounding box center [68, 162] width 127 height 17
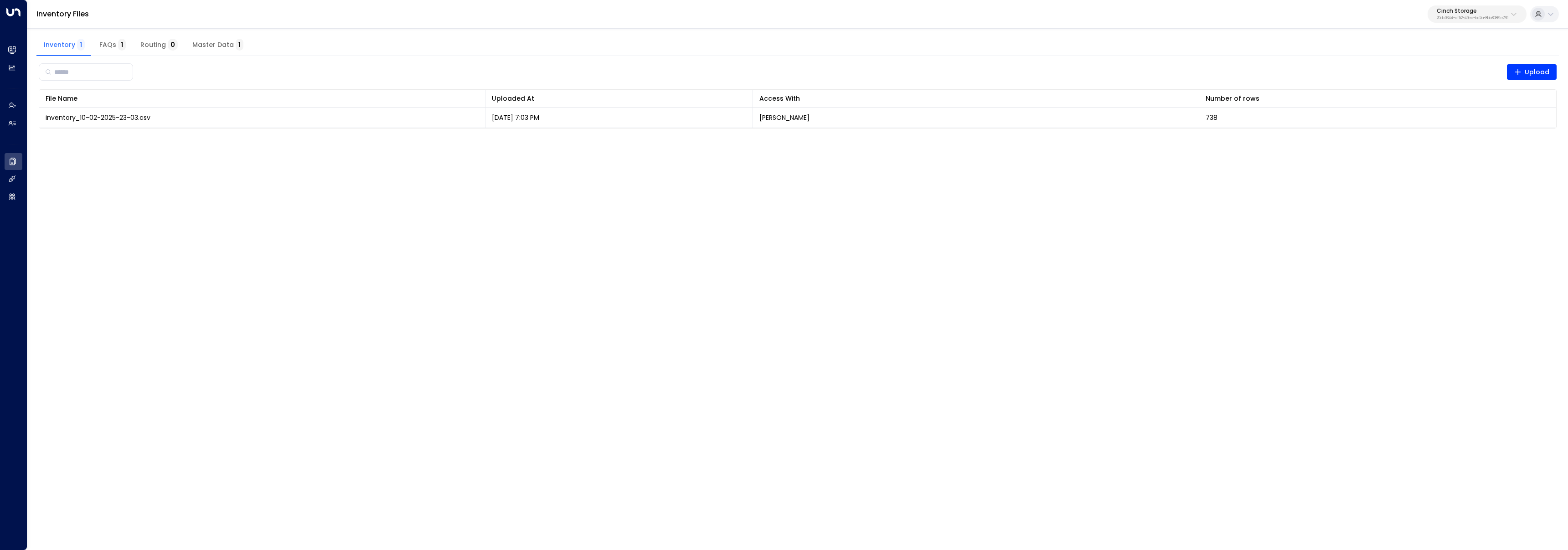
drag, startPoint x: 102, startPoint y: 44, endPoint x: 211, endPoint y: 53, distance: 109.4
click at [102, 44] on span "FAQs 1" at bounding box center [112, 44] width 26 height 8
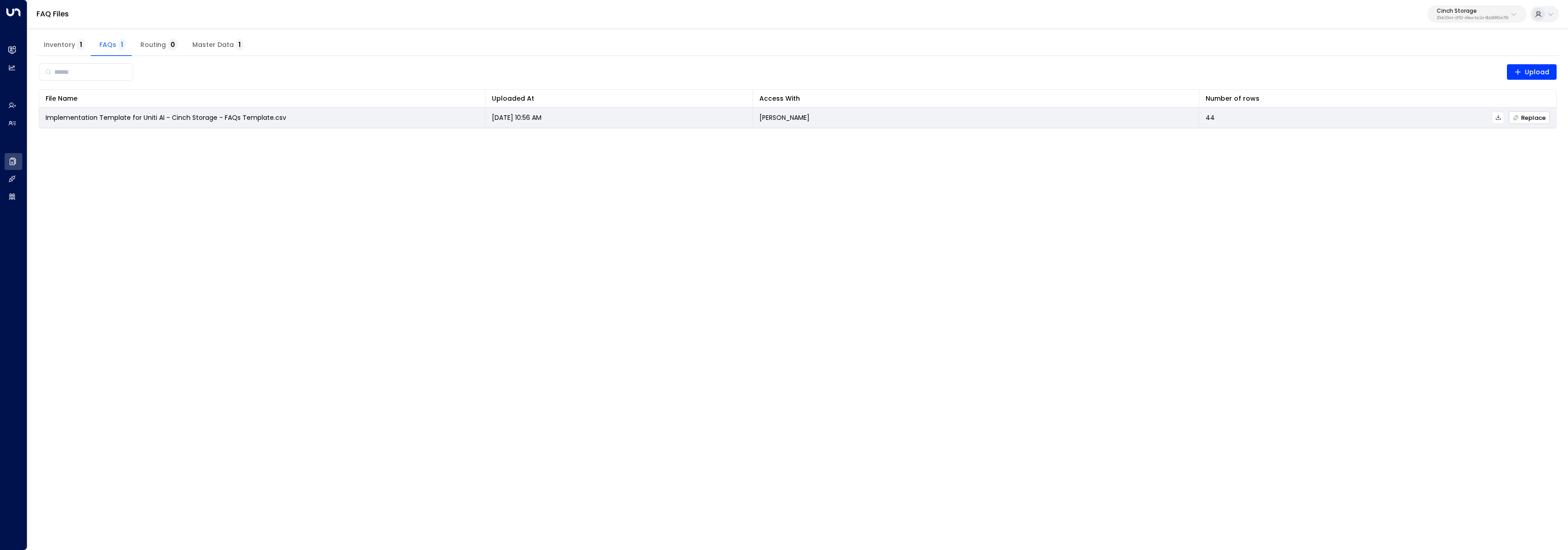
click at [1517, 118] on icon "button" at bounding box center [1516, 118] width 6 height 6
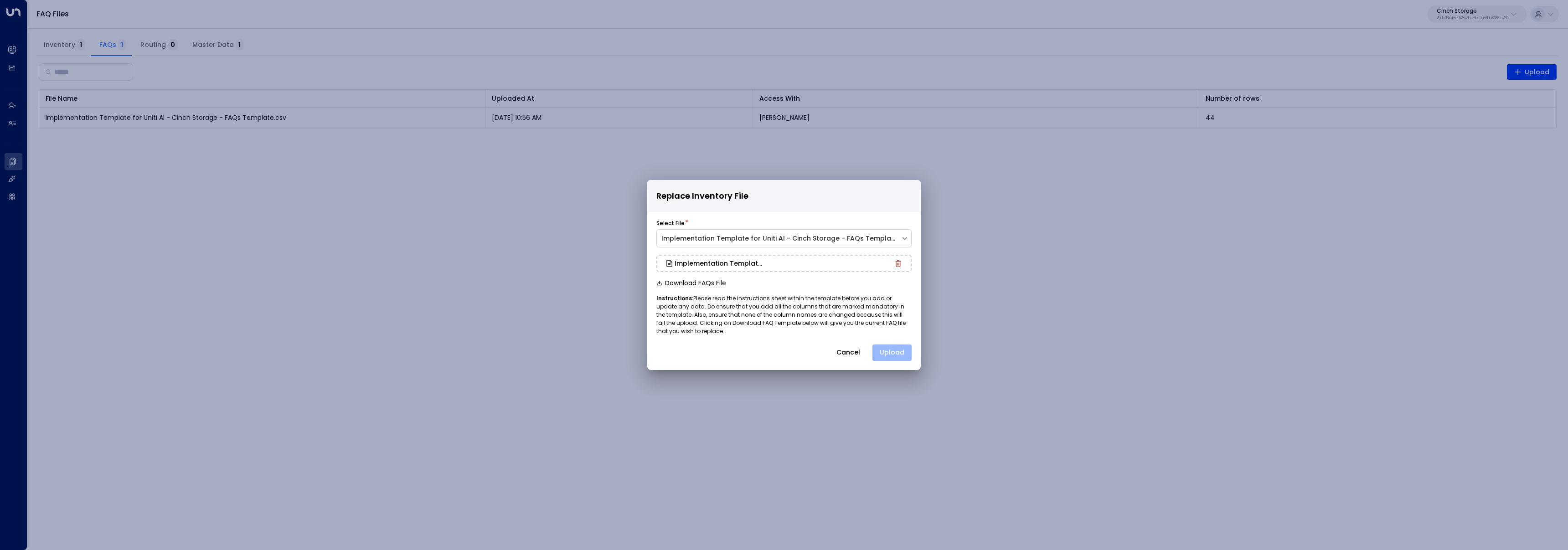
click at [884, 353] on button "Upload" at bounding box center [892, 352] width 39 height 16
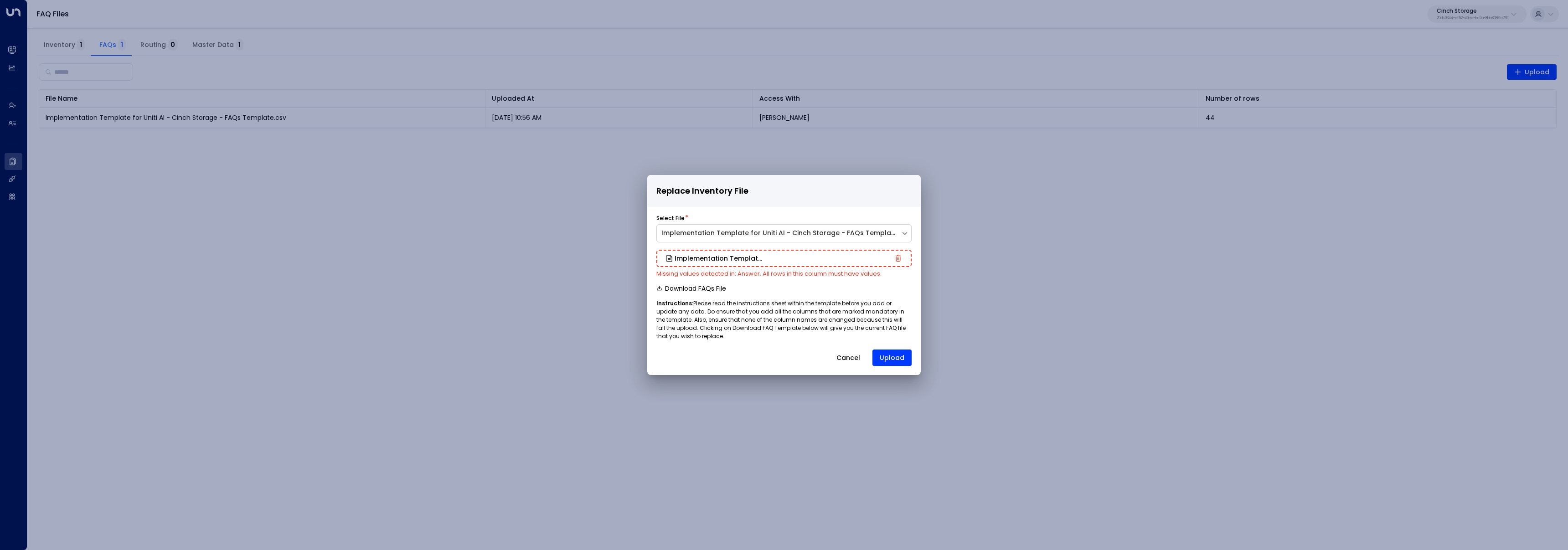
click at [586, 401] on div "Replace Inventory File Select File * Implementation Template for Uniti AI - Cin…" at bounding box center [784, 275] width 1568 height 550
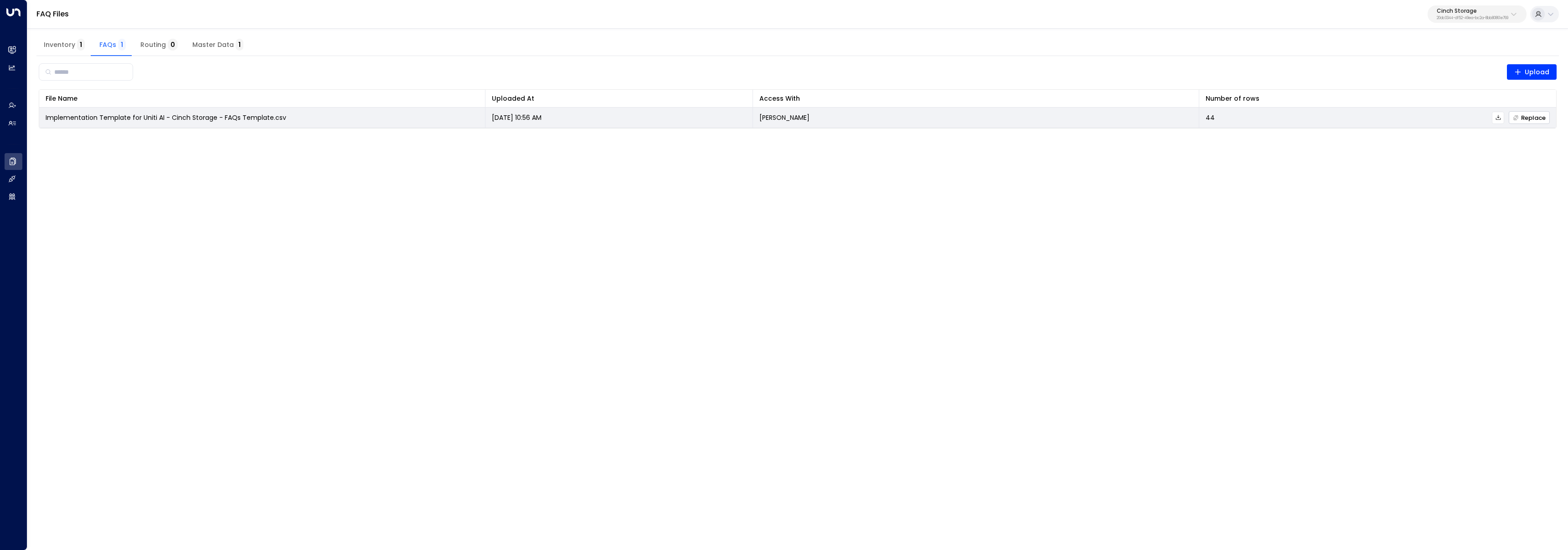
click at [1520, 117] on span "Replace" at bounding box center [1529, 118] width 33 height 6
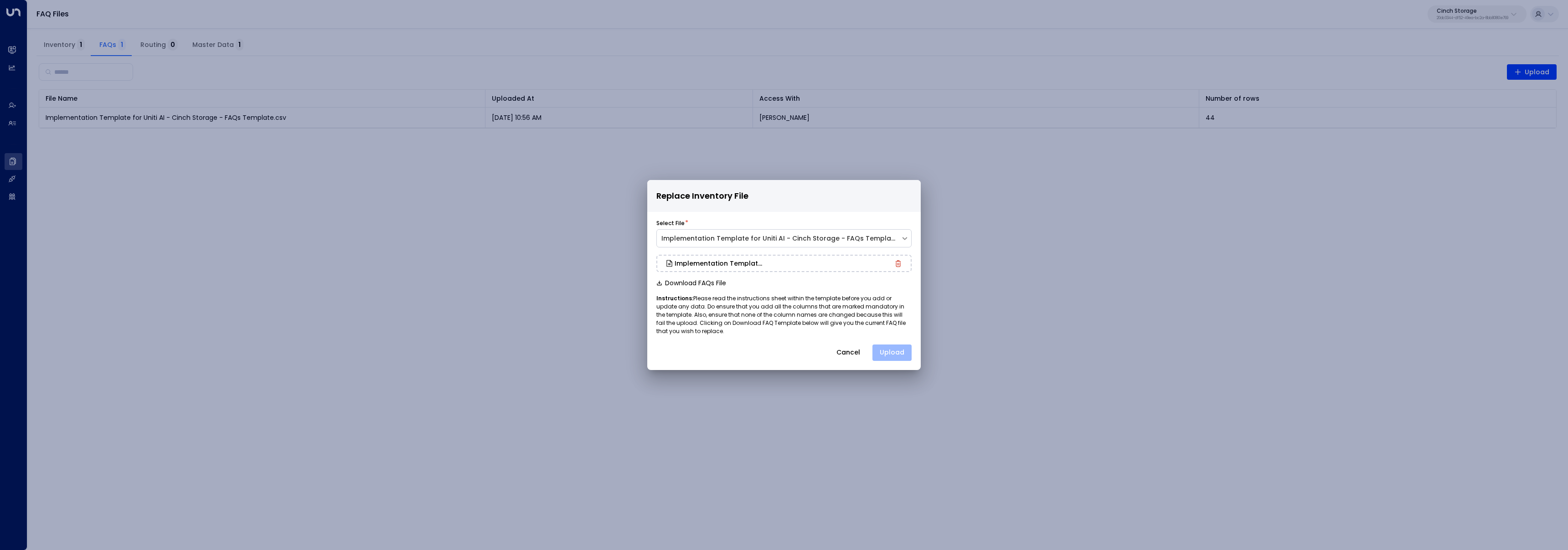
click at [897, 352] on button "Upload" at bounding box center [892, 352] width 39 height 16
